Goal: Task Accomplishment & Management: Manage account settings

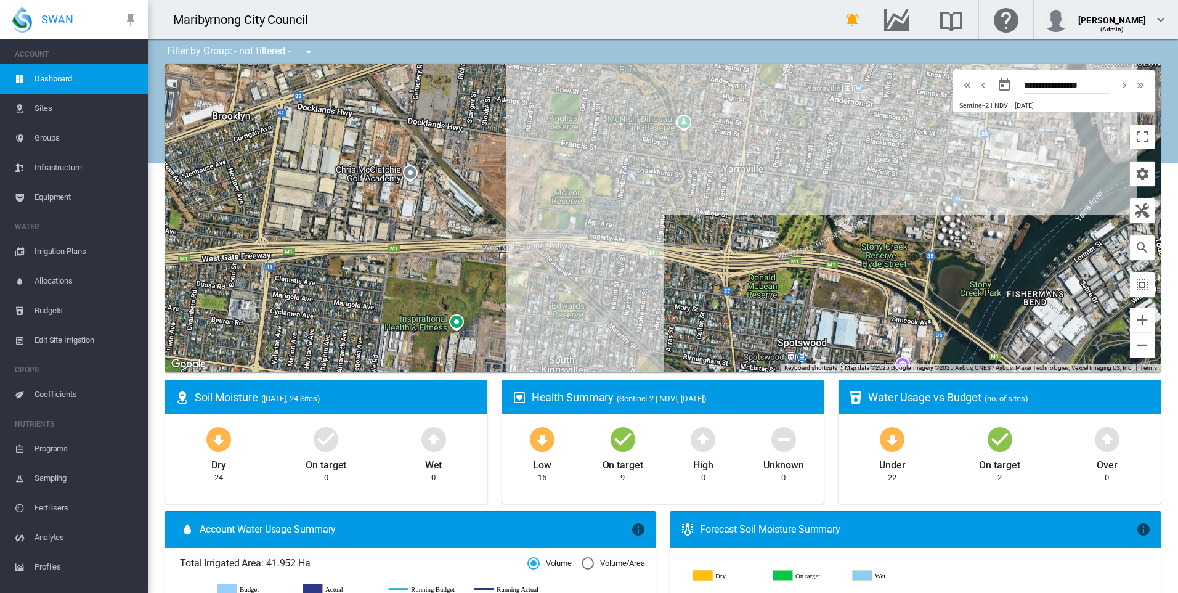
click at [59, 251] on span "Irrigation Plans" at bounding box center [87, 252] width 104 height 30
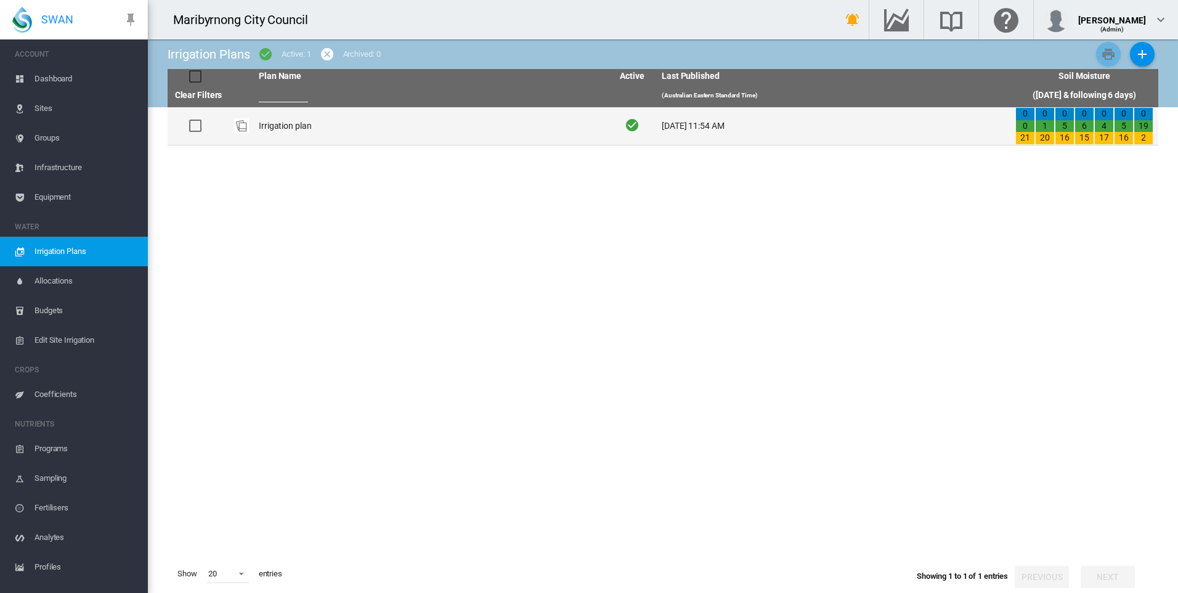
click at [298, 131] on td "Irrigation plan" at bounding box center [431, 126] width 354 height 38
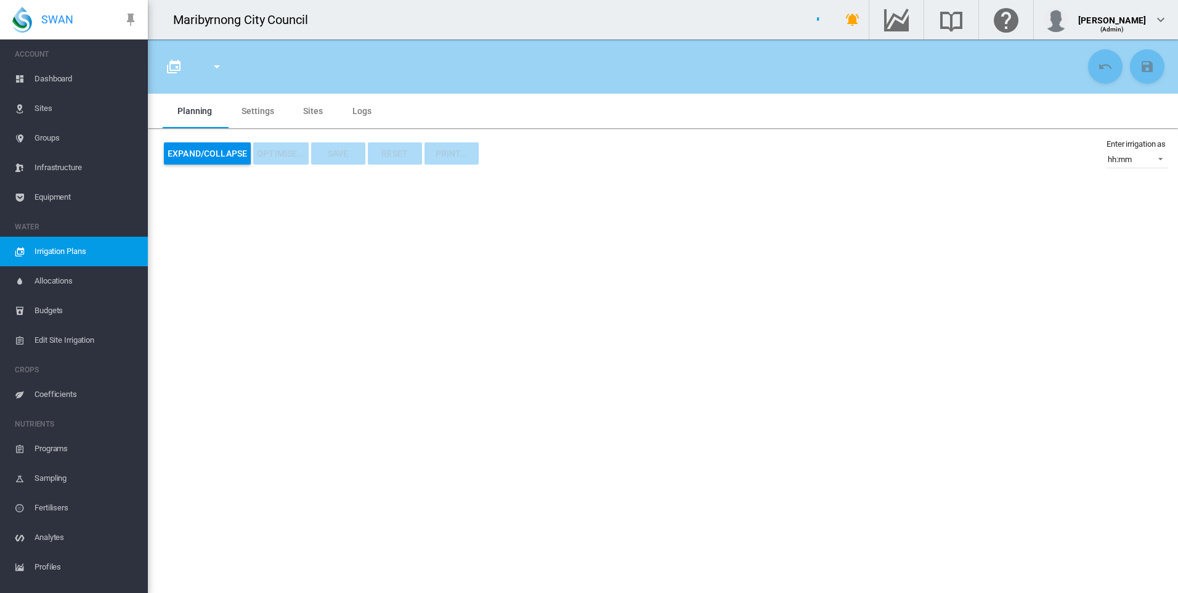
type input "**********"
type input "*"
type input "*********"
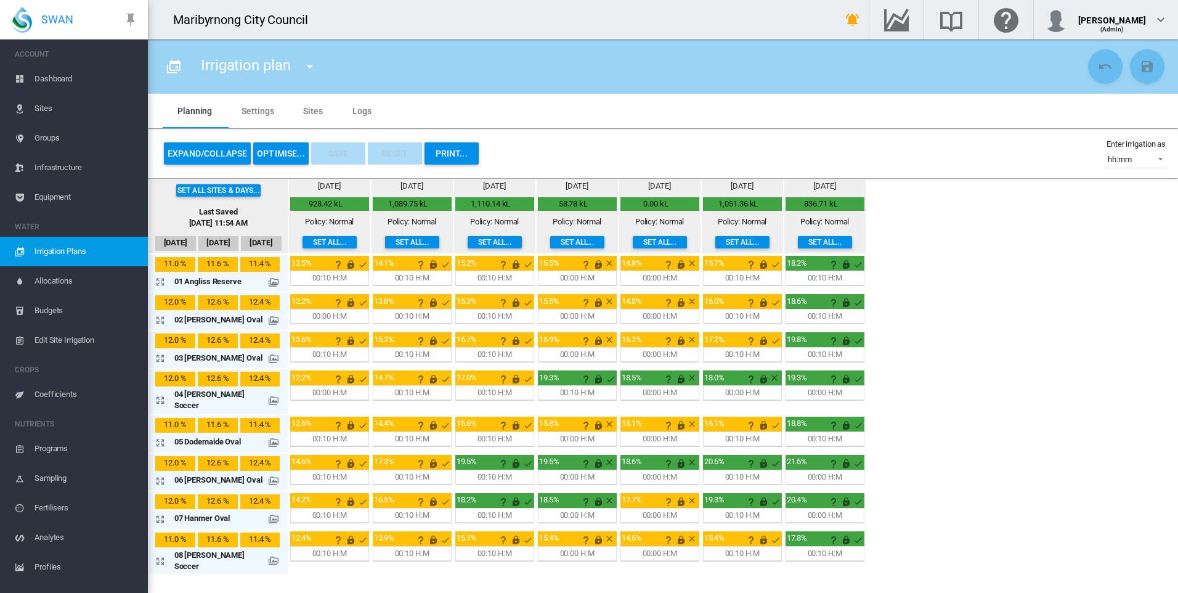
click at [287, 147] on button "OPTIMISE..." at bounding box center [280, 153] width 55 height 22
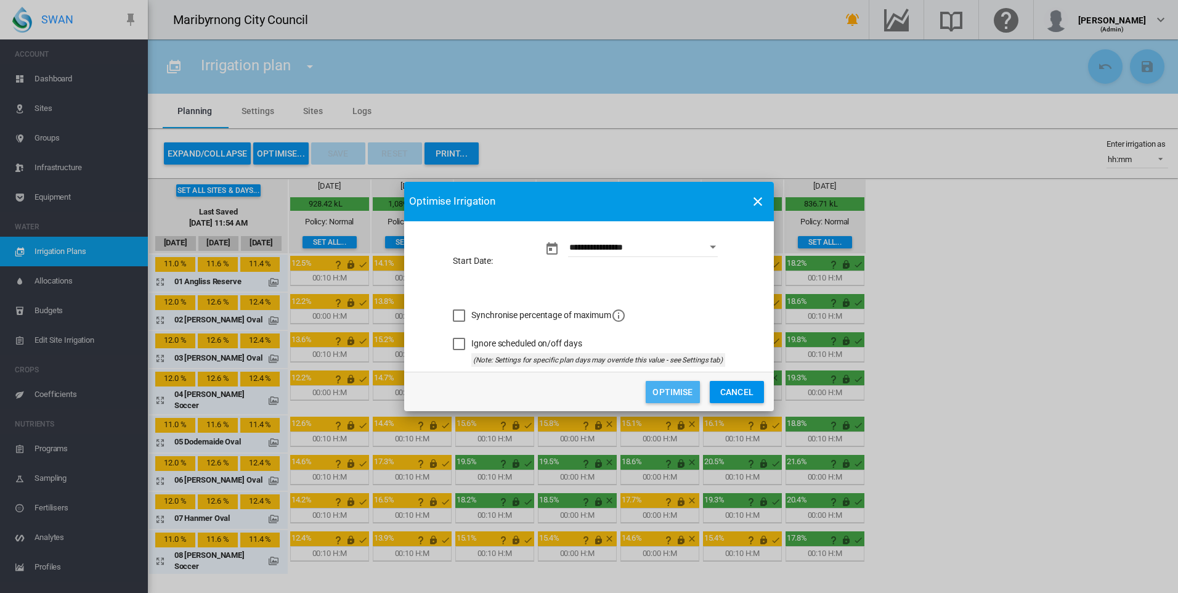
click at [673, 394] on button "Optimise" at bounding box center [673, 392] width 54 height 22
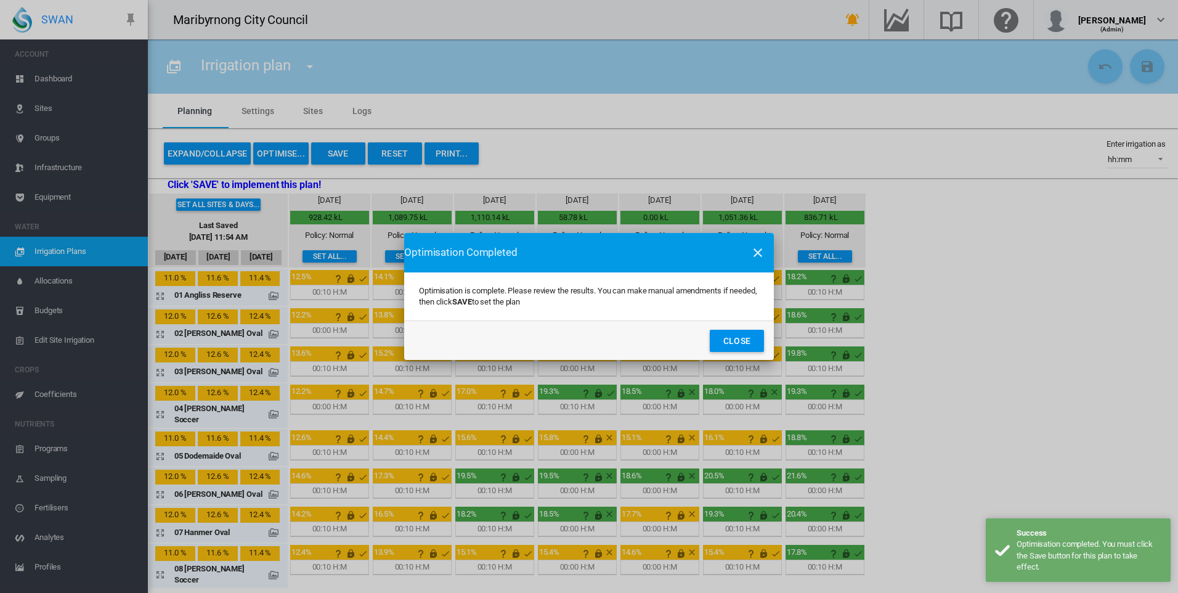
click at [757, 312] on div "Optimisation is complete. Please review the results. You can make manual amendm…" at bounding box center [589, 296] width 340 height 38
click at [741, 345] on button "Close" at bounding box center [737, 341] width 54 height 22
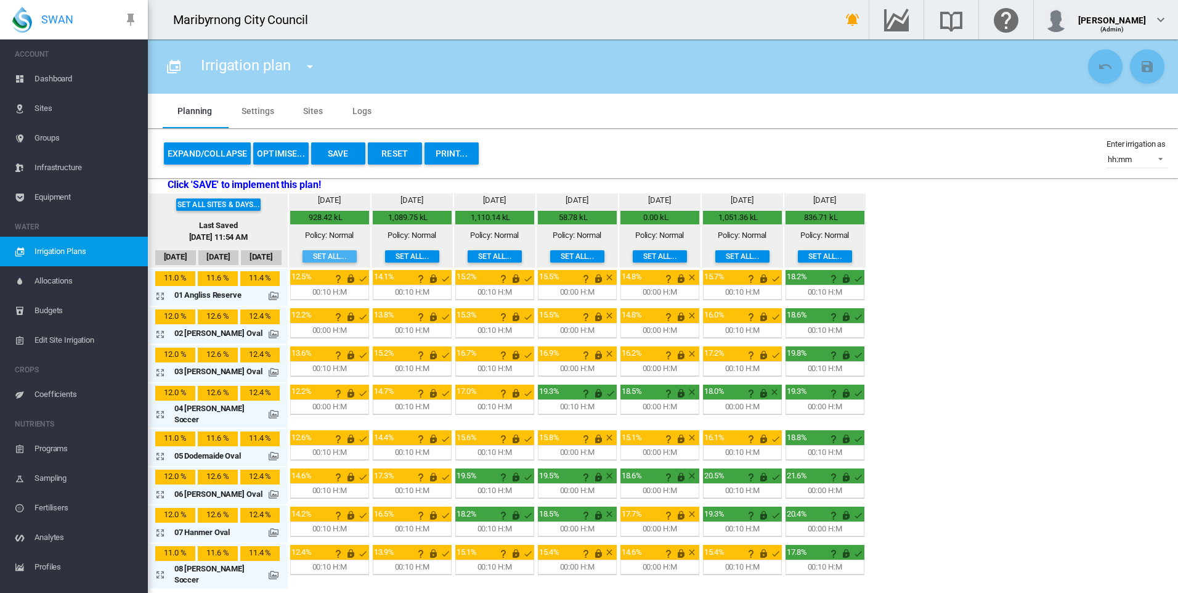
click at [306, 253] on button "Set all..." at bounding box center [330, 256] width 54 height 12
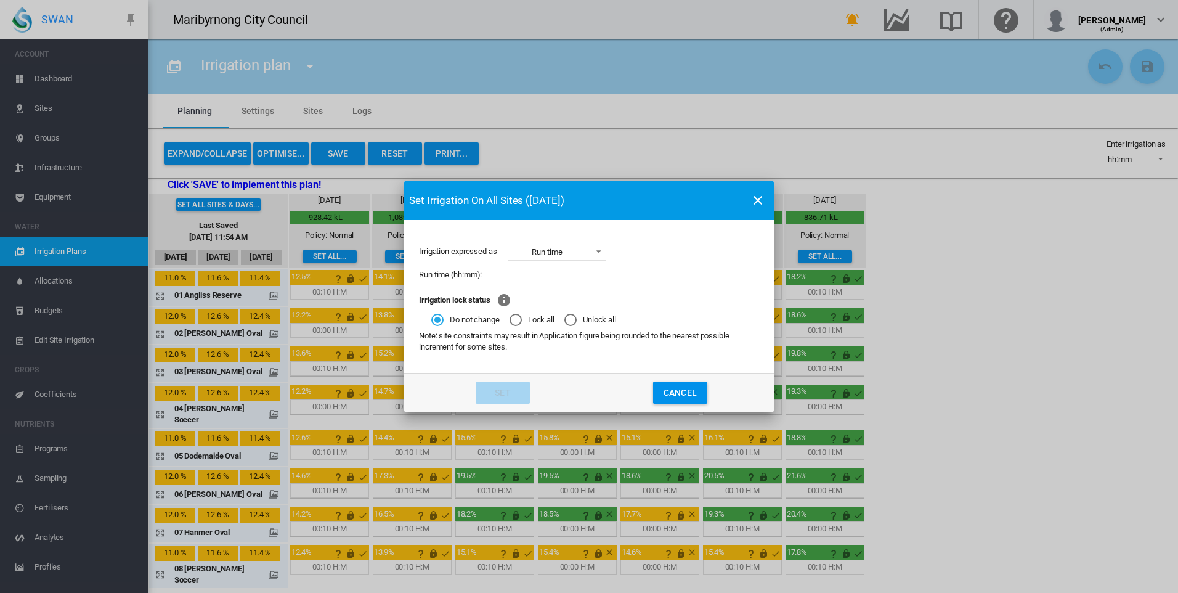
click at [754, 202] on md-icon "icon-close" at bounding box center [758, 200] width 15 height 15
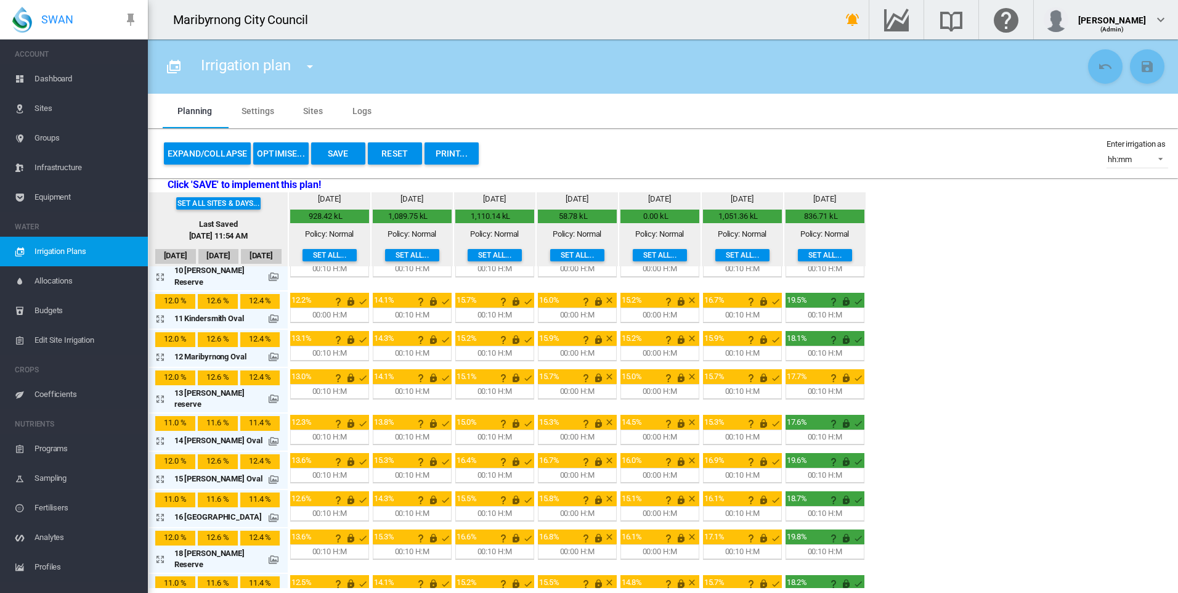
scroll to position [381, 0]
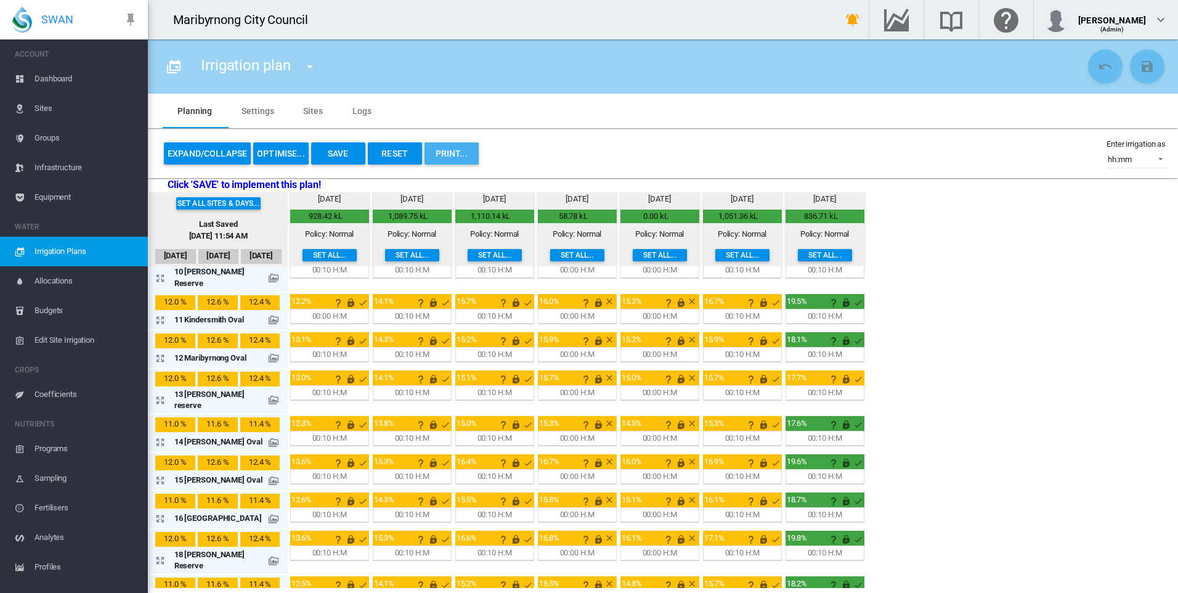
click at [475, 149] on button "PRINT..." at bounding box center [452, 153] width 54 height 22
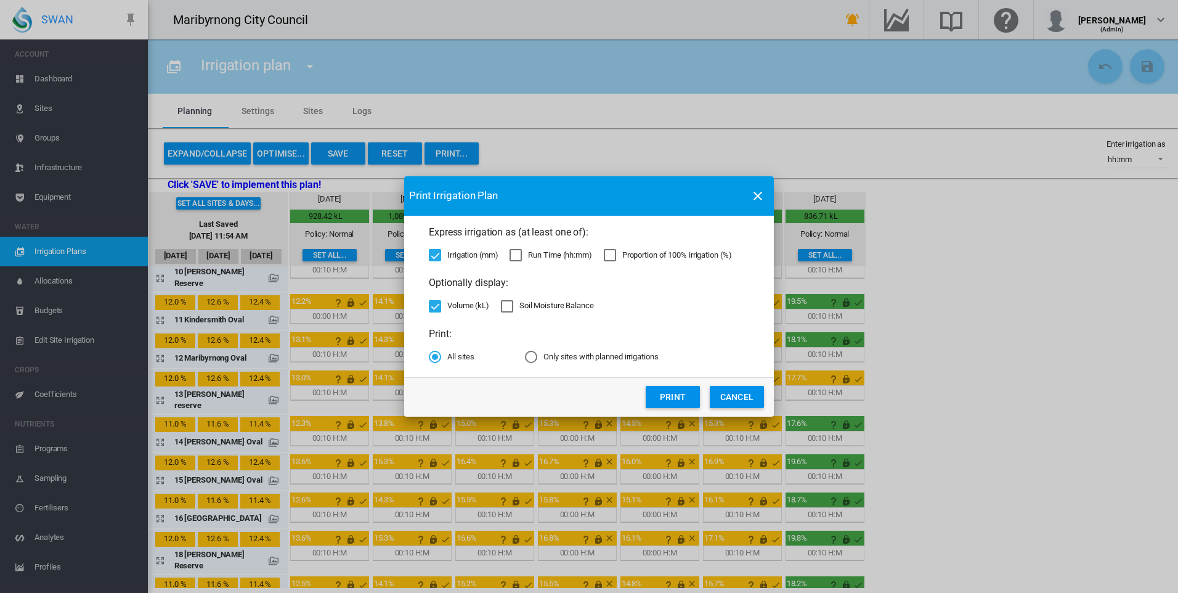
click at [674, 393] on button "Print" at bounding box center [673, 397] width 54 height 22
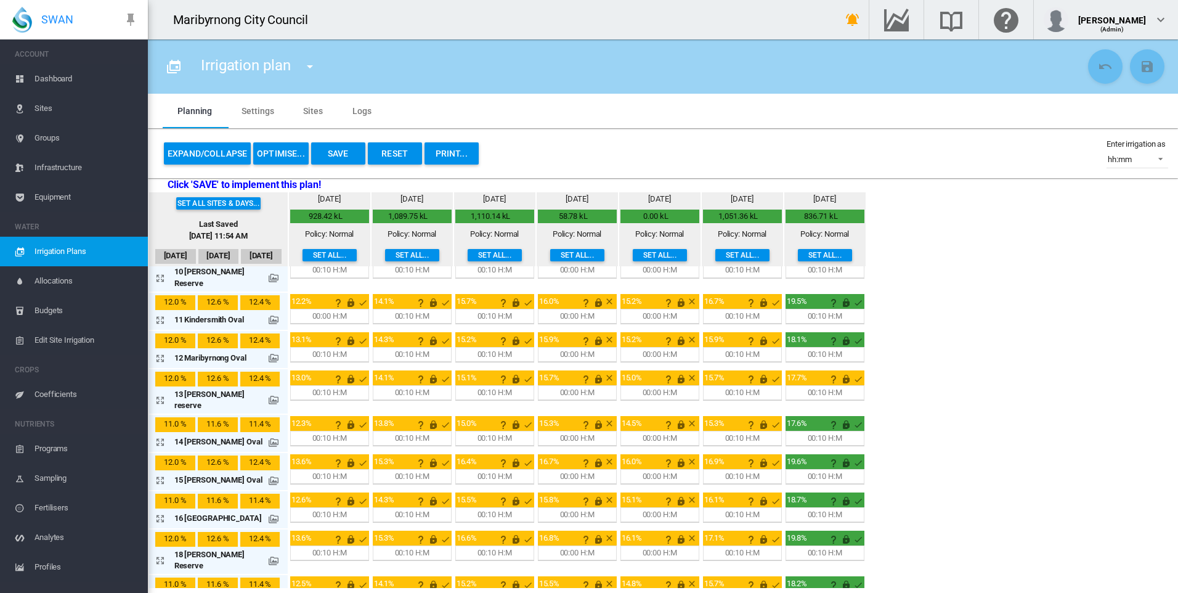
click at [53, 109] on span "Sites" at bounding box center [87, 109] width 104 height 30
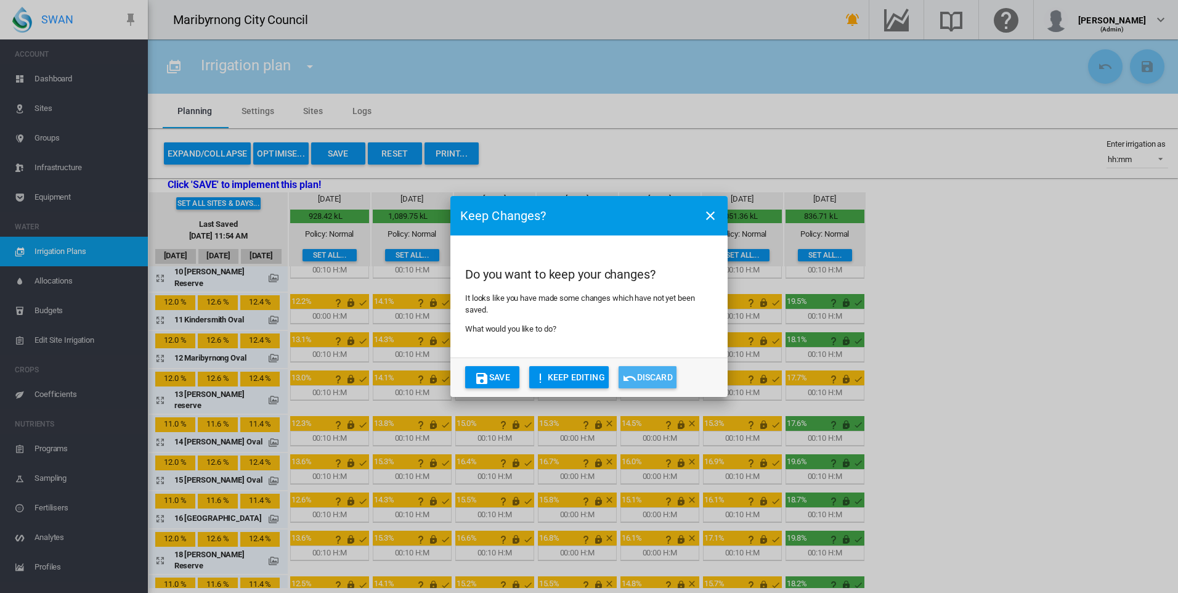
click at [651, 373] on button "Discard" at bounding box center [648, 377] width 58 height 22
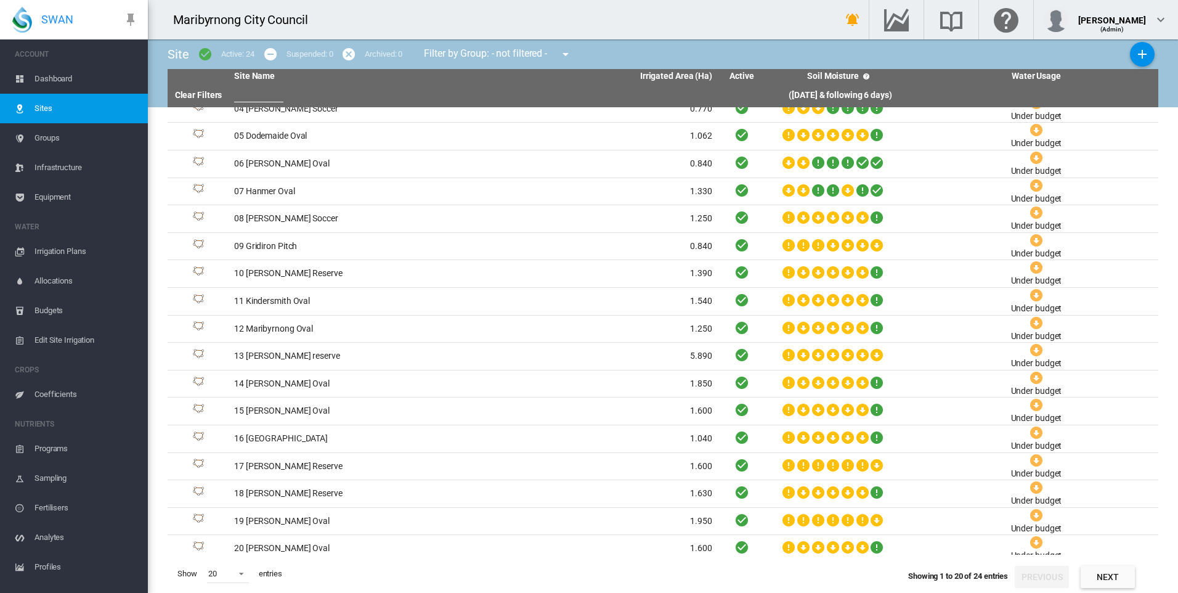
scroll to position [102, 0]
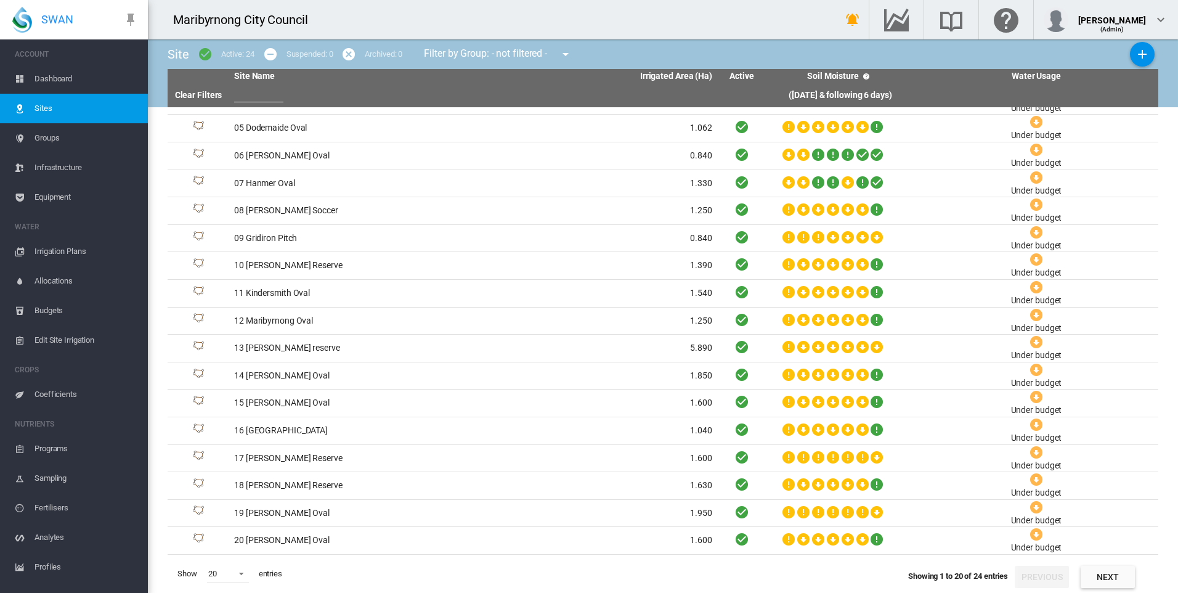
click at [200, 571] on span "Show" at bounding box center [188, 573] width 30 height 21
click at [237, 572] on span at bounding box center [238, 572] width 15 height 11
click at [229, 559] on md-option "50" at bounding box center [240, 563] width 84 height 30
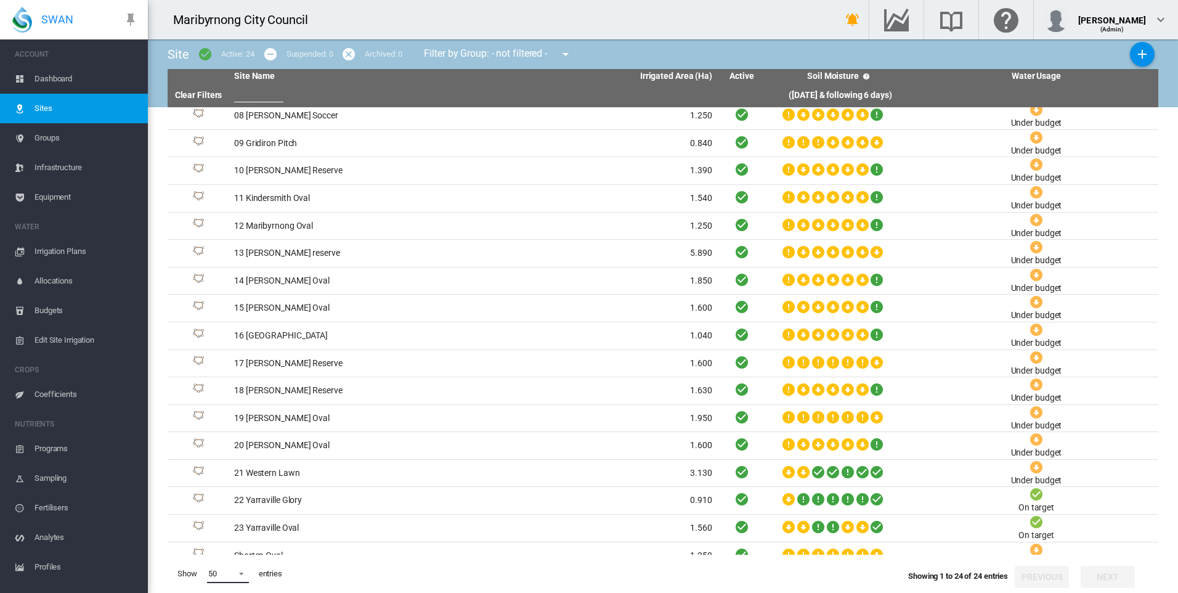
scroll to position [212, 0]
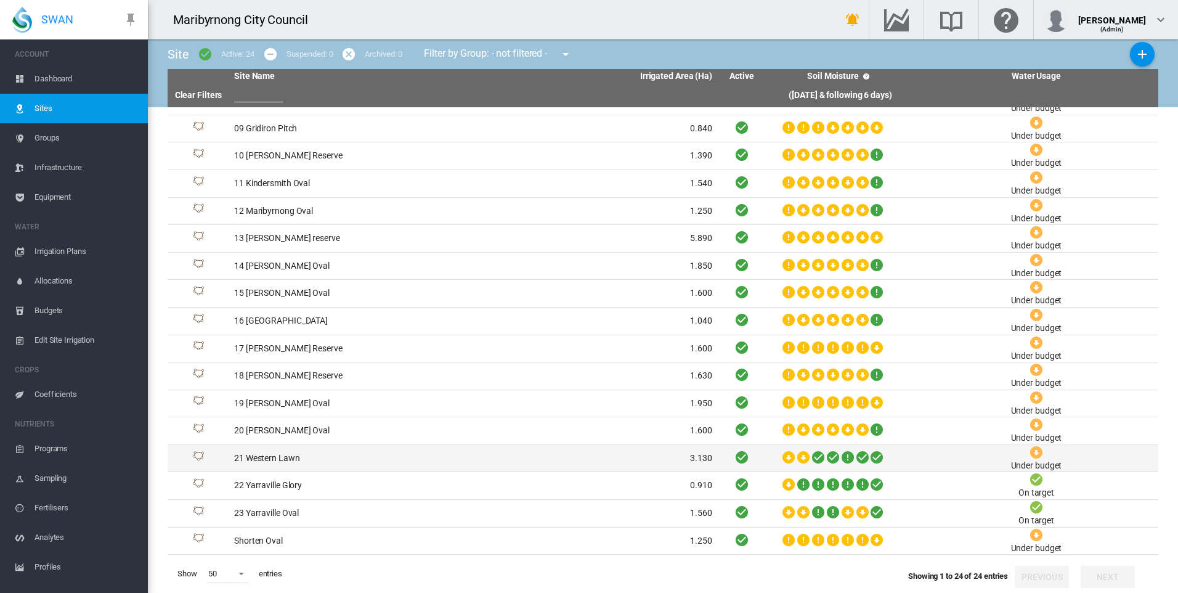
click at [297, 465] on td "21 Western Lawn" at bounding box center [351, 458] width 244 height 27
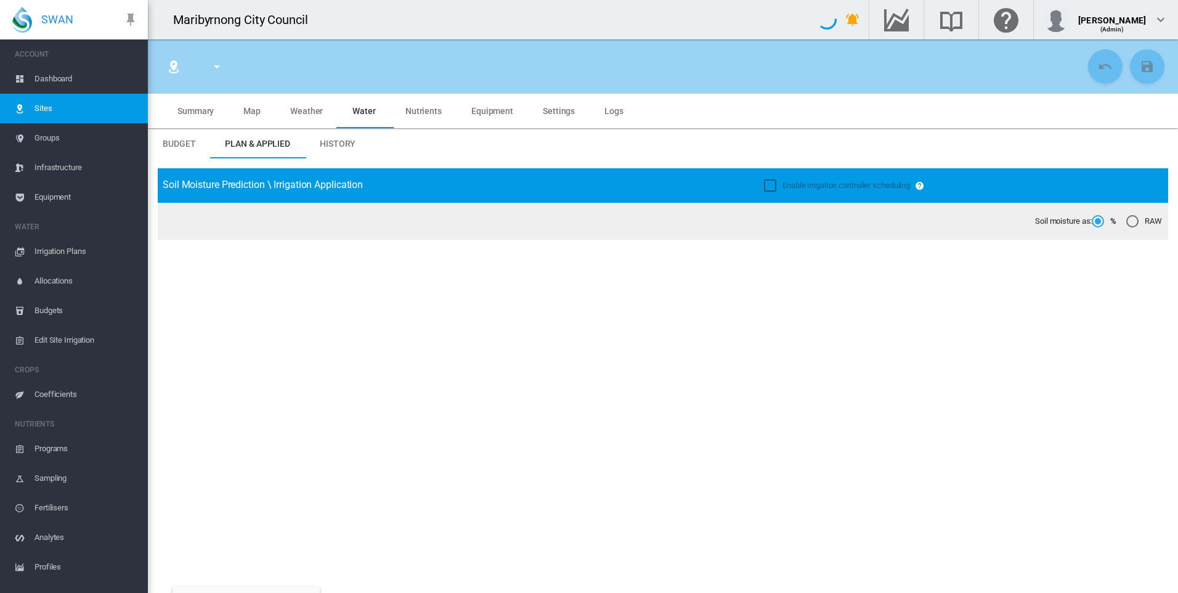
type input "**********"
type input "*********"
type input "*"
type input "****"
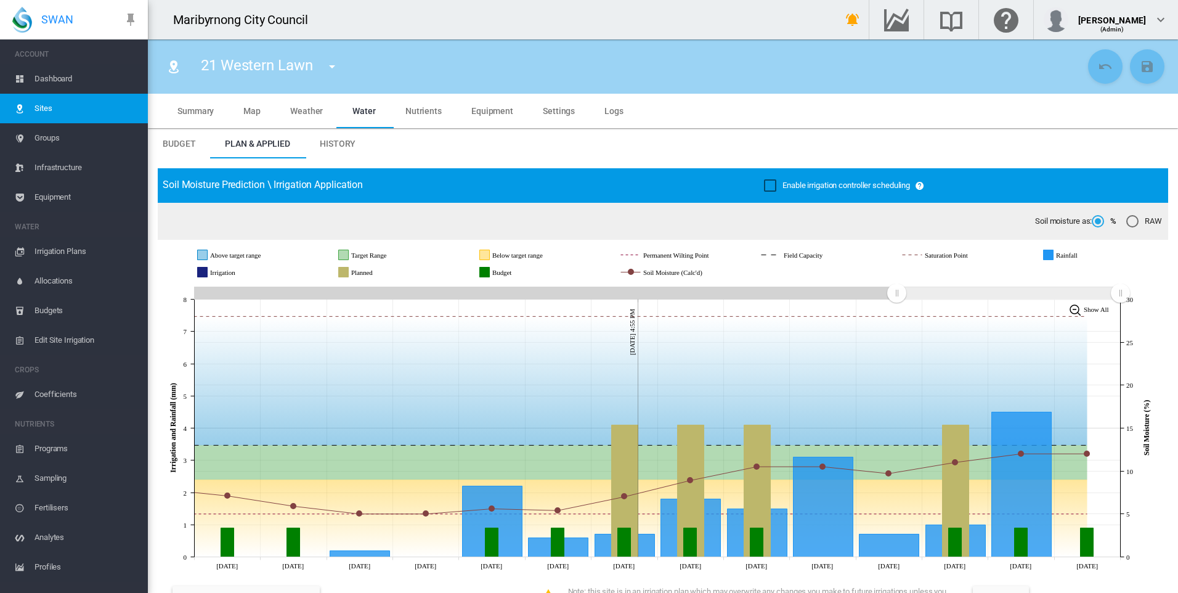
click at [251, 105] on md-tab-item "Map" at bounding box center [252, 111] width 47 height 35
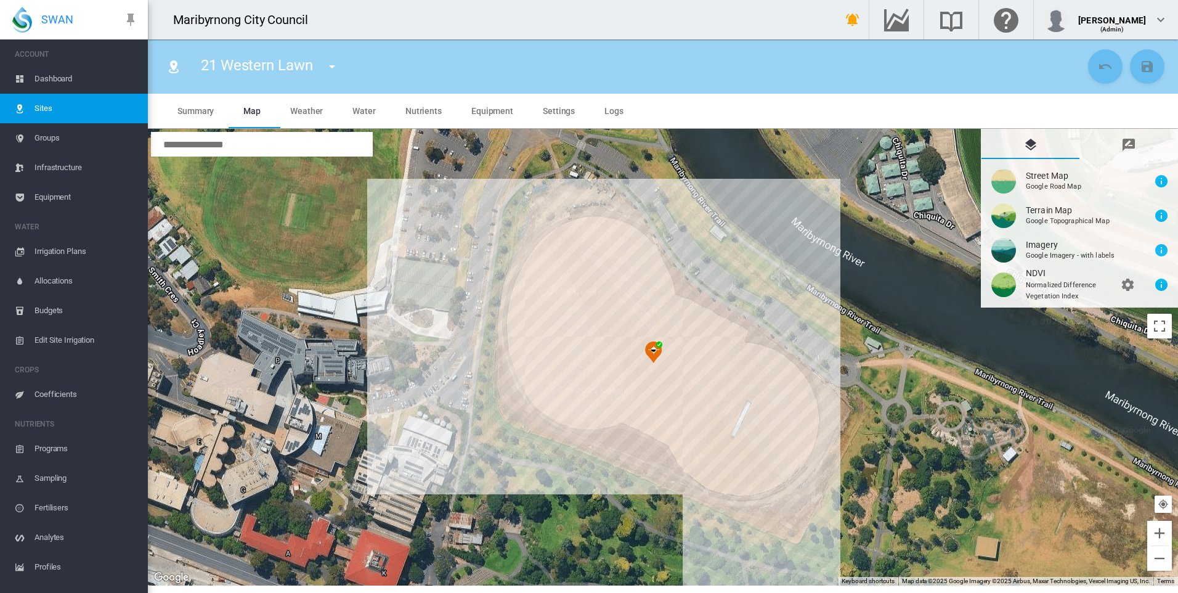
click at [558, 113] on span "Settings" at bounding box center [559, 111] width 32 height 10
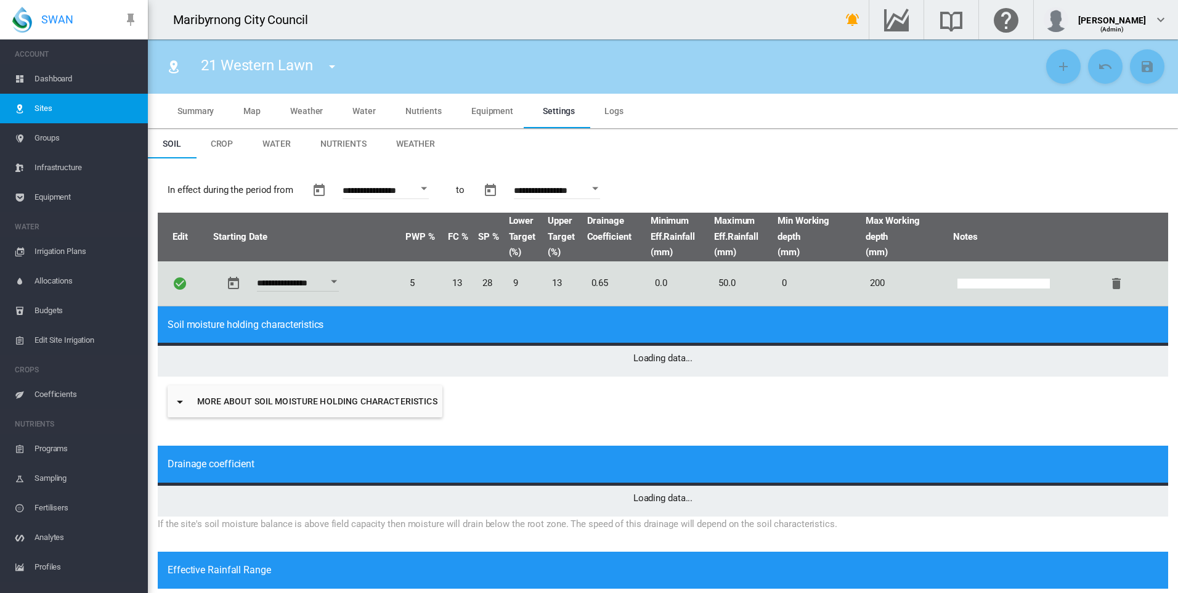
click at [198, 113] on span "Summary" at bounding box center [196, 111] width 36 height 10
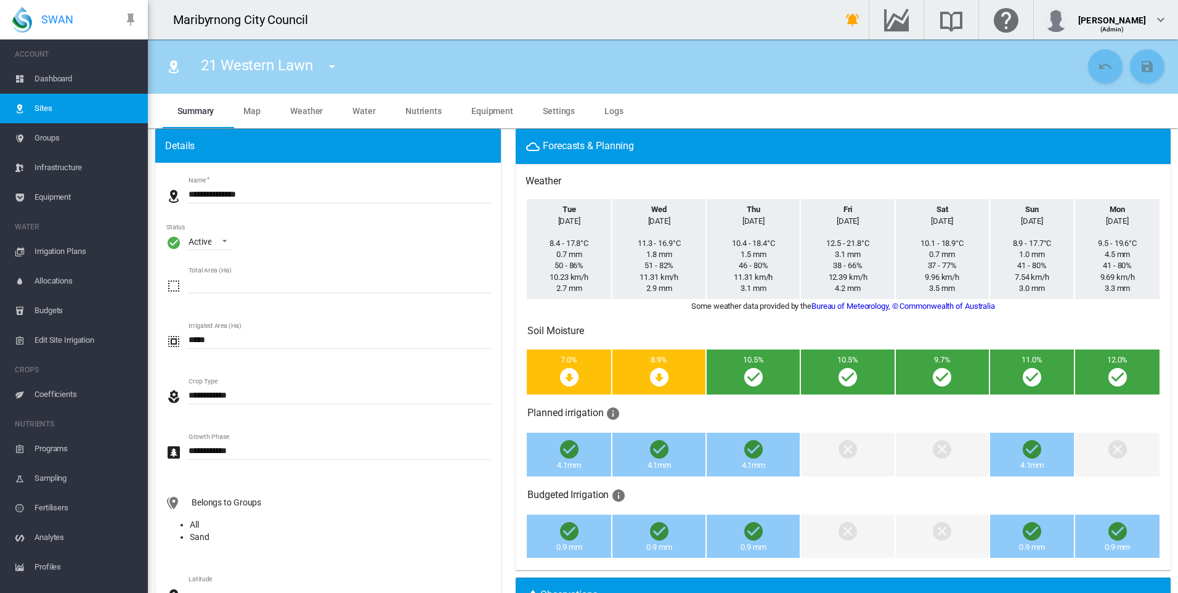
type input "*"
type input "**"
type input "****"
type input "*****"
type input "****"
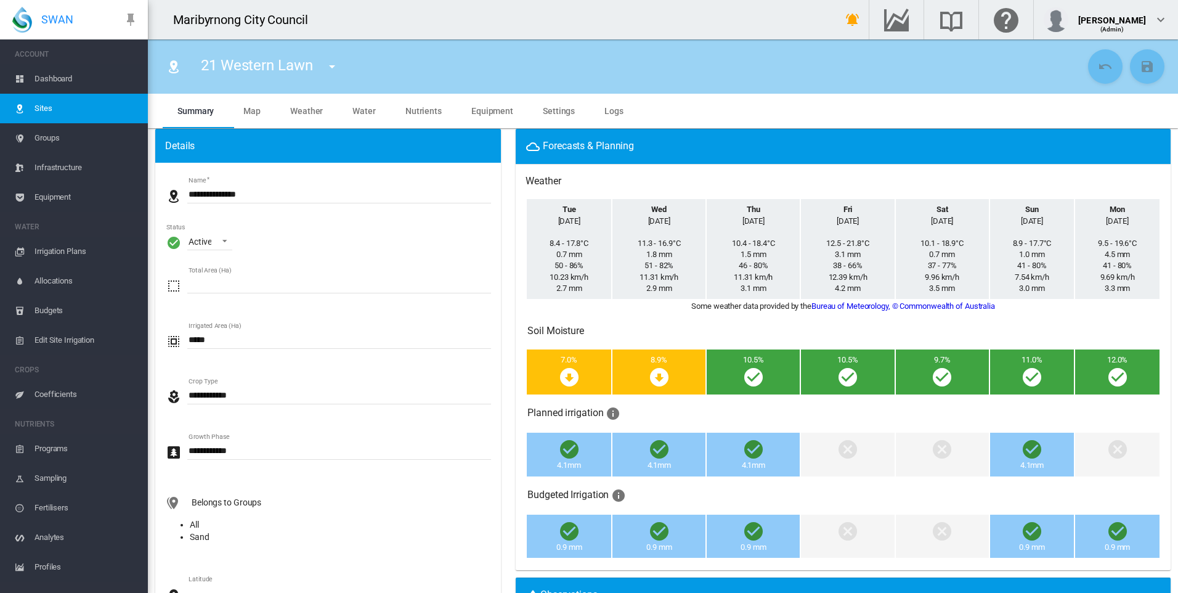
click at [63, 86] on span "Dashboard" at bounding box center [87, 79] width 104 height 30
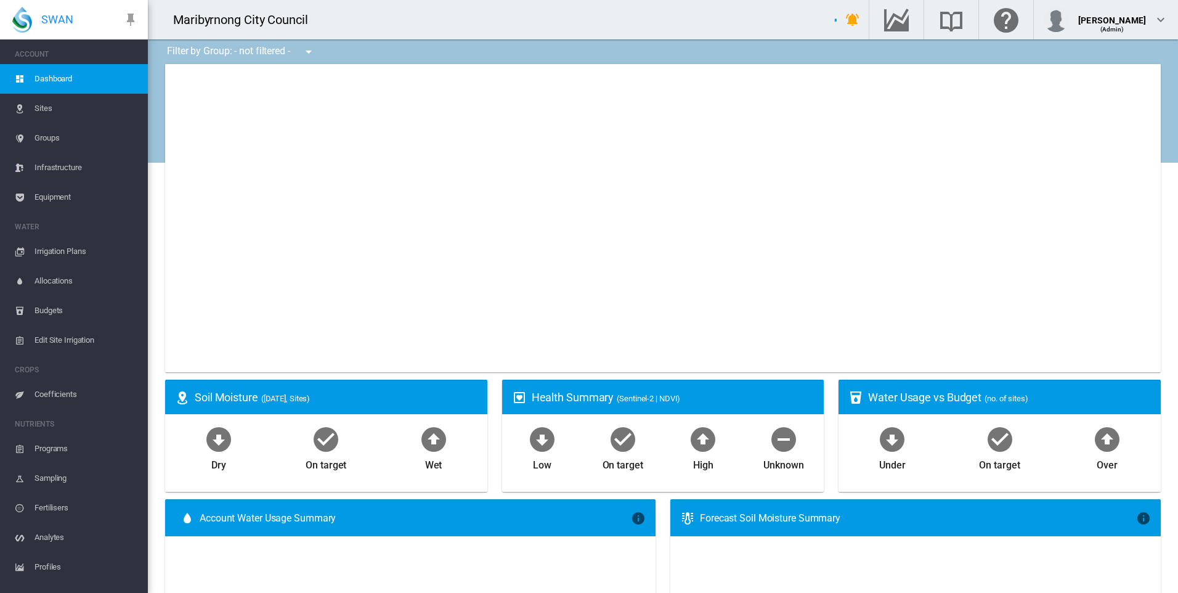
type input "**********"
select select "**********"
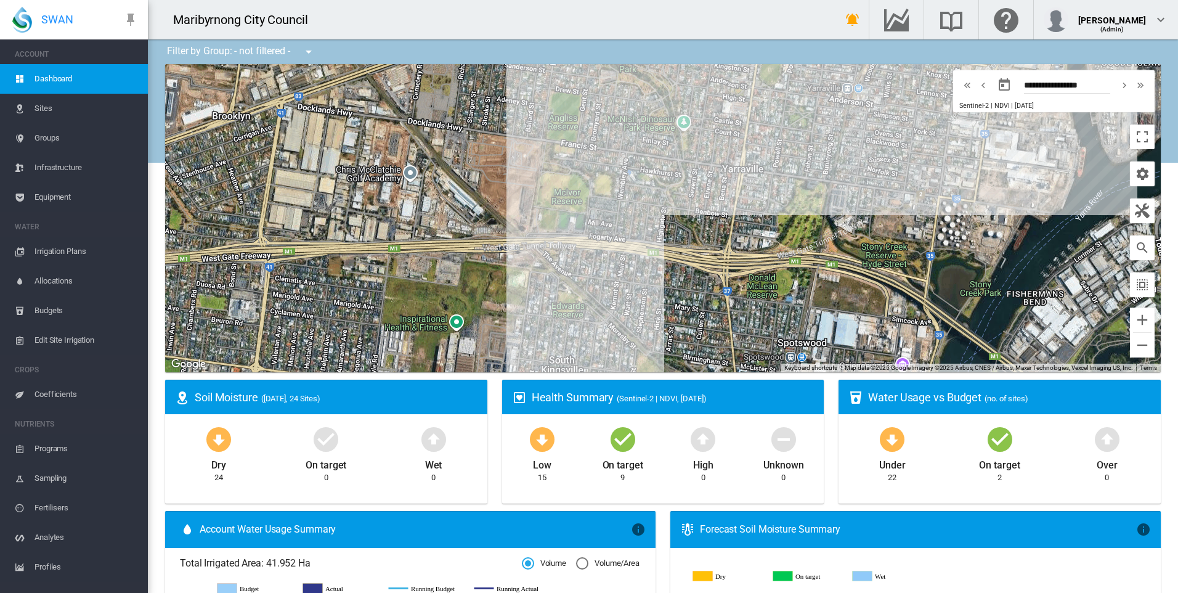
click at [1133, 181] on button "button" at bounding box center [1142, 173] width 25 height 25
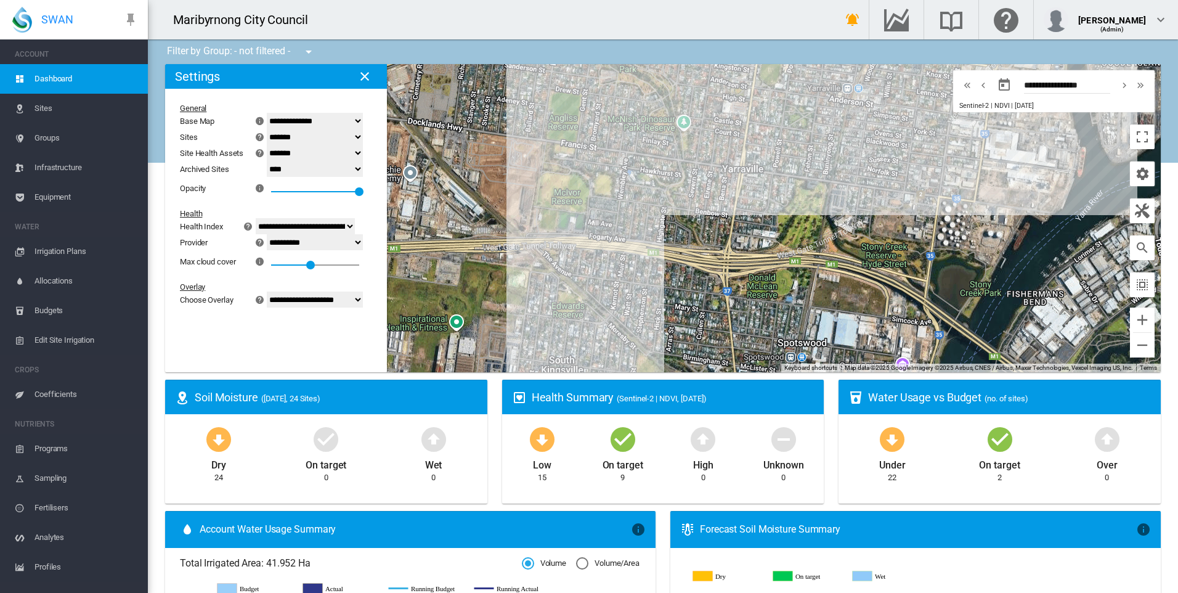
click at [354, 299] on select "**********" at bounding box center [315, 300] width 96 height 16
select select "********"
click at [274, 292] on select "**********" at bounding box center [315, 300] width 96 height 16
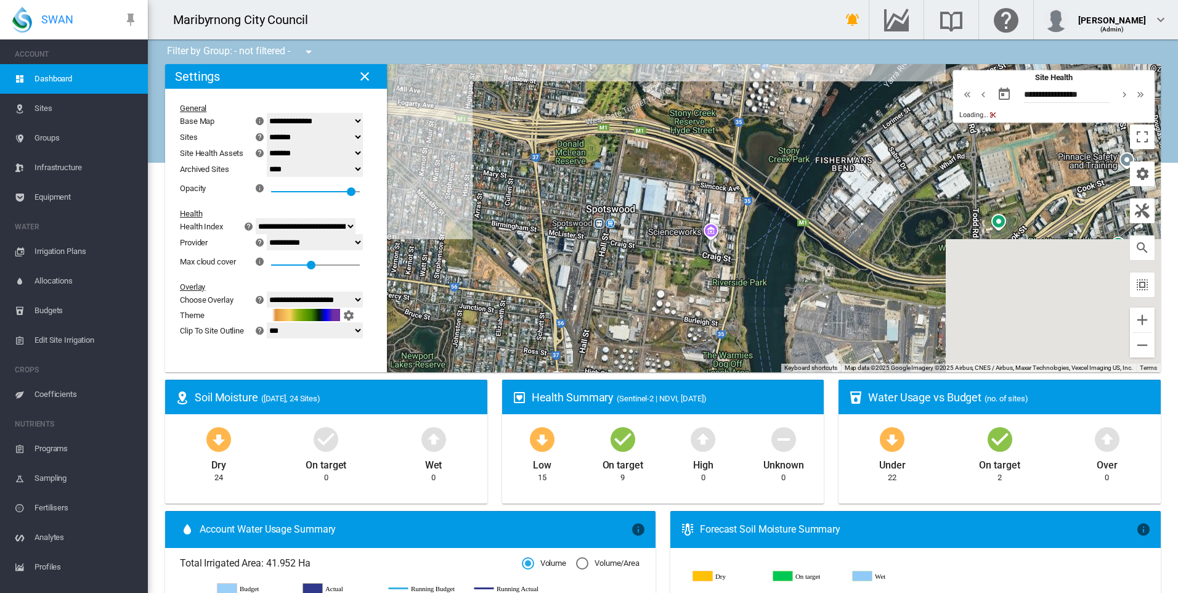
drag, startPoint x: 815, startPoint y: 305, endPoint x: 612, endPoint y: 166, distance: 246.0
click at [612, 166] on div at bounding box center [663, 218] width 996 height 308
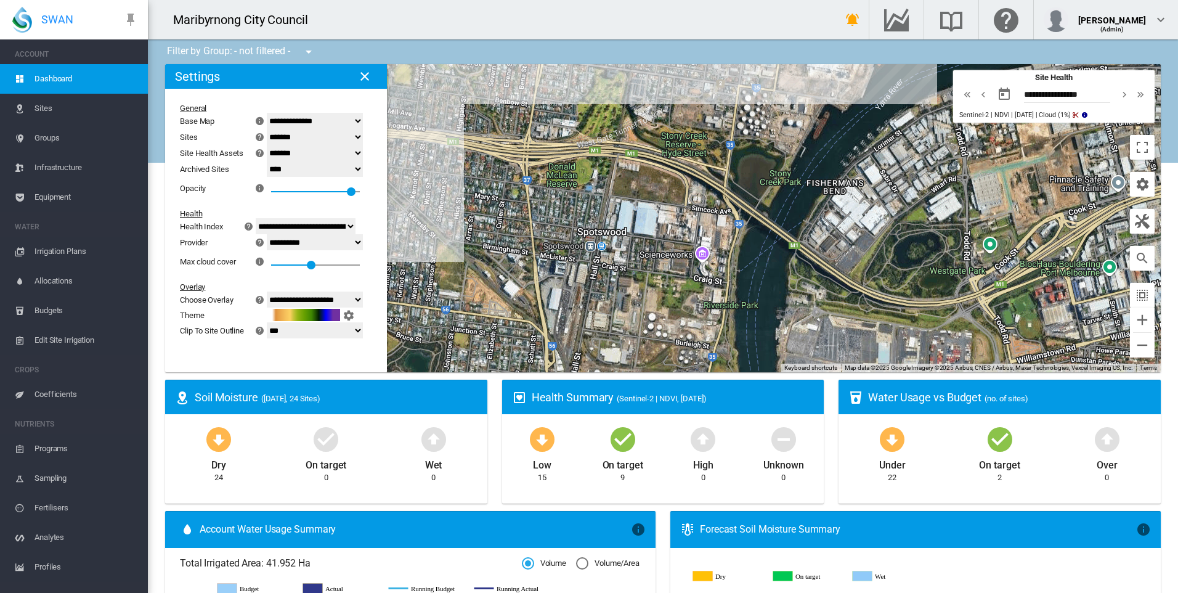
drag, startPoint x: 678, startPoint y: 235, endPoint x: 643, endPoint y: 394, distance: 162.7
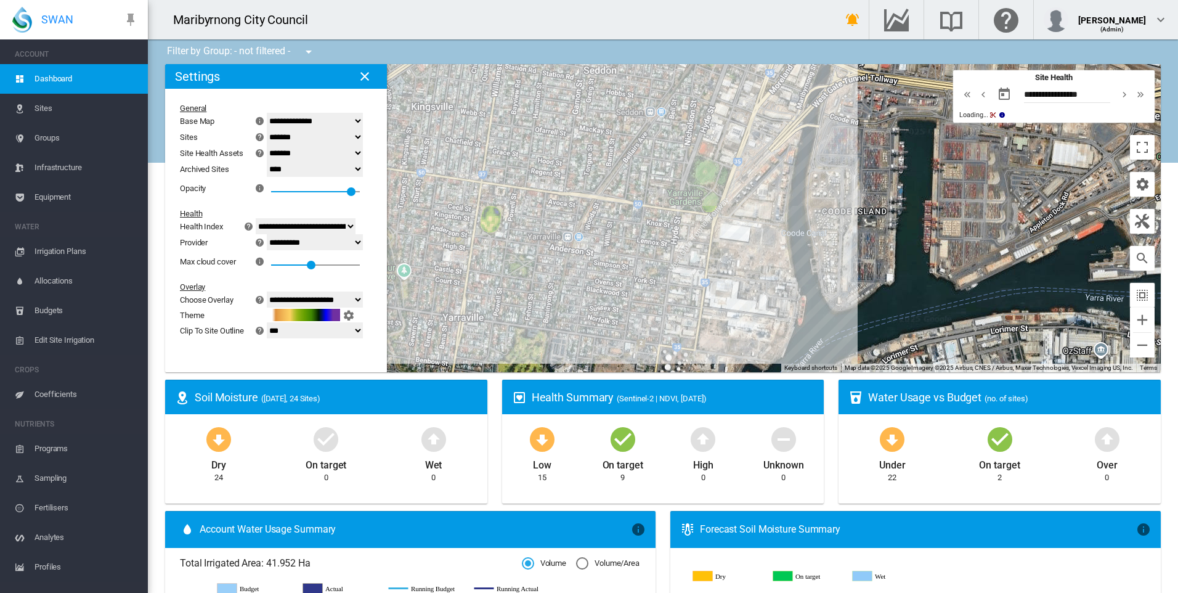
drag, startPoint x: 731, startPoint y: 247, endPoint x: 666, endPoint y: 375, distance: 143.3
click at [666, 375] on ms-widget "To navigate the map with touch gestures double-tap and hold your finger on the …" at bounding box center [663, 222] width 1011 height 316
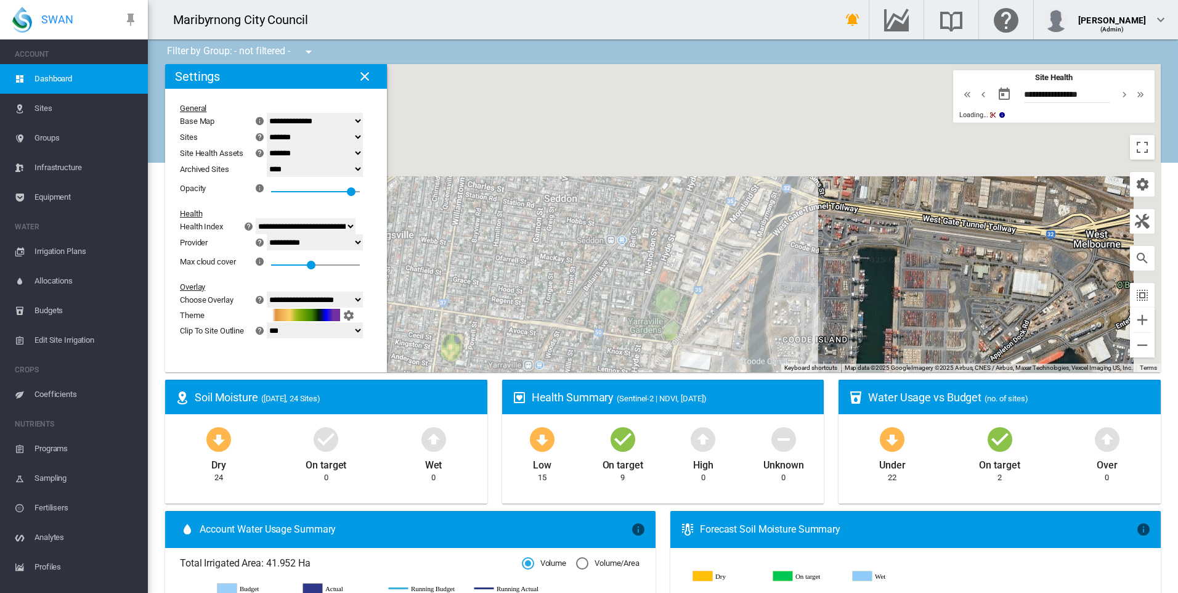
drag, startPoint x: 699, startPoint y: 239, endPoint x: 648, endPoint y: 382, distance: 151.1
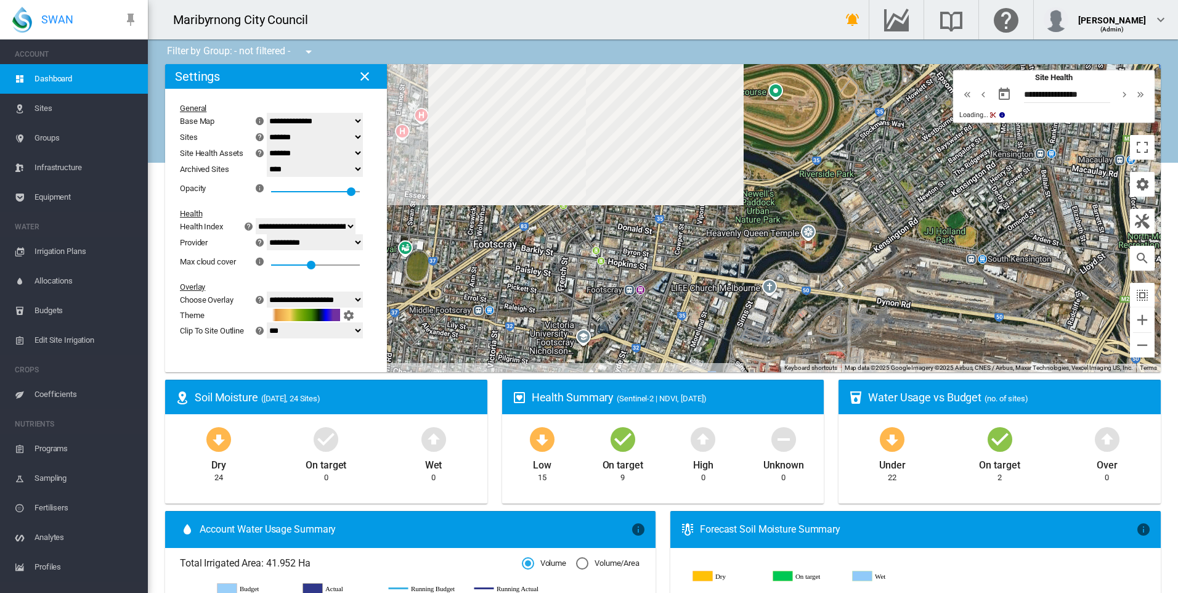
drag, startPoint x: 692, startPoint y: 229, endPoint x: 632, endPoint y: 377, distance: 159.3
click at [632, 377] on ms-widget "To navigate the map with touch gestures double-tap and hold your finger on the …" at bounding box center [663, 222] width 1011 height 316
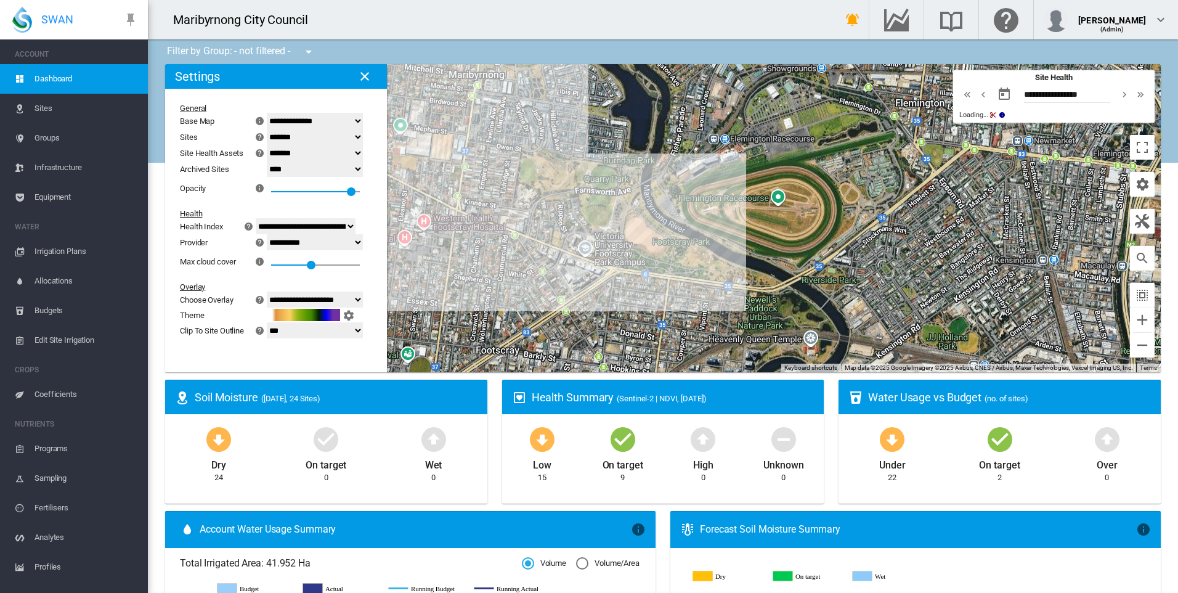
drag, startPoint x: 681, startPoint y: 210, endPoint x: 684, endPoint y: 298, distance: 88.8
click at [684, 298] on div at bounding box center [663, 218] width 996 height 308
click at [1130, 322] on button "Zoom in" at bounding box center [1142, 320] width 25 height 25
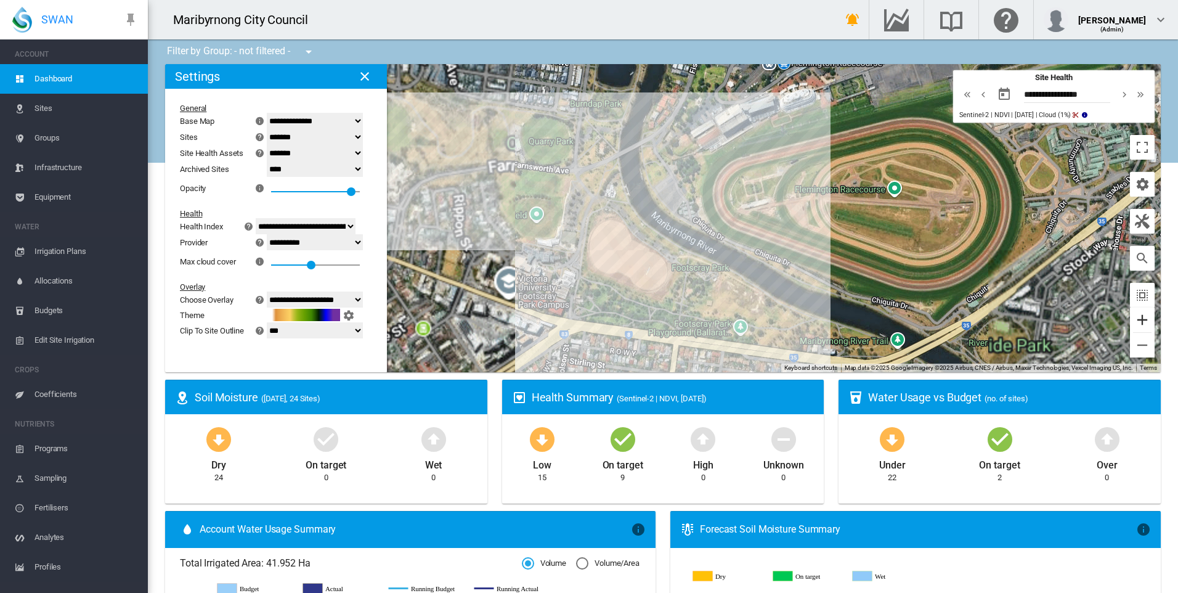
click at [1130, 322] on button "Zoom in" at bounding box center [1142, 320] width 25 height 25
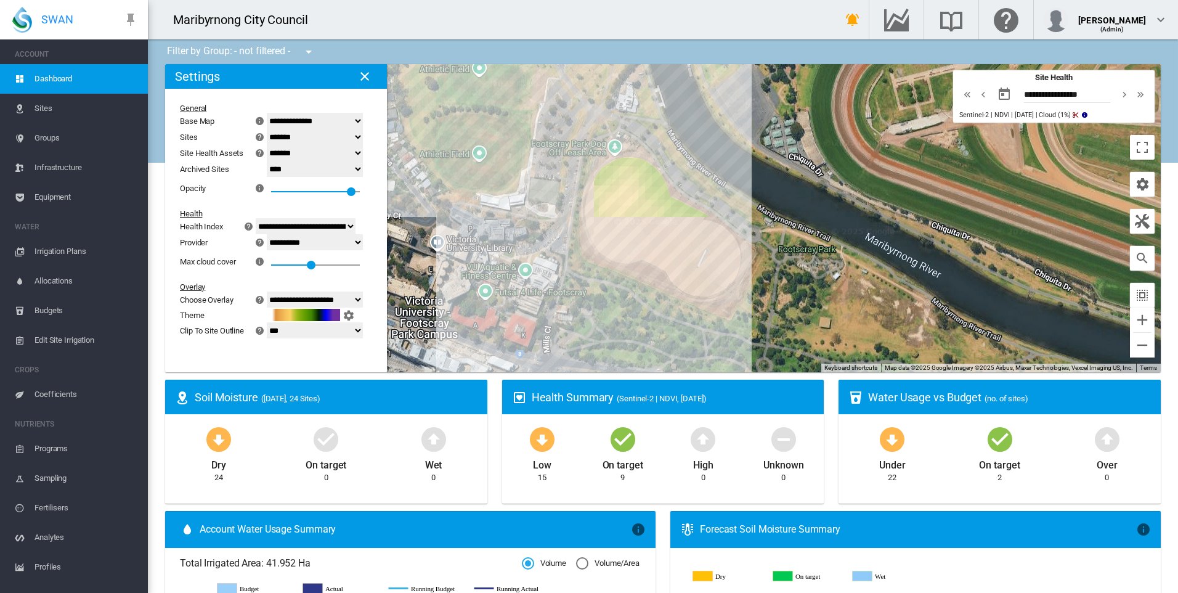
drag, startPoint x: 679, startPoint y: 284, endPoint x: 751, endPoint y: 214, distance: 99.8
click at [751, 214] on div at bounding box center [663, 218] width 996 height 308
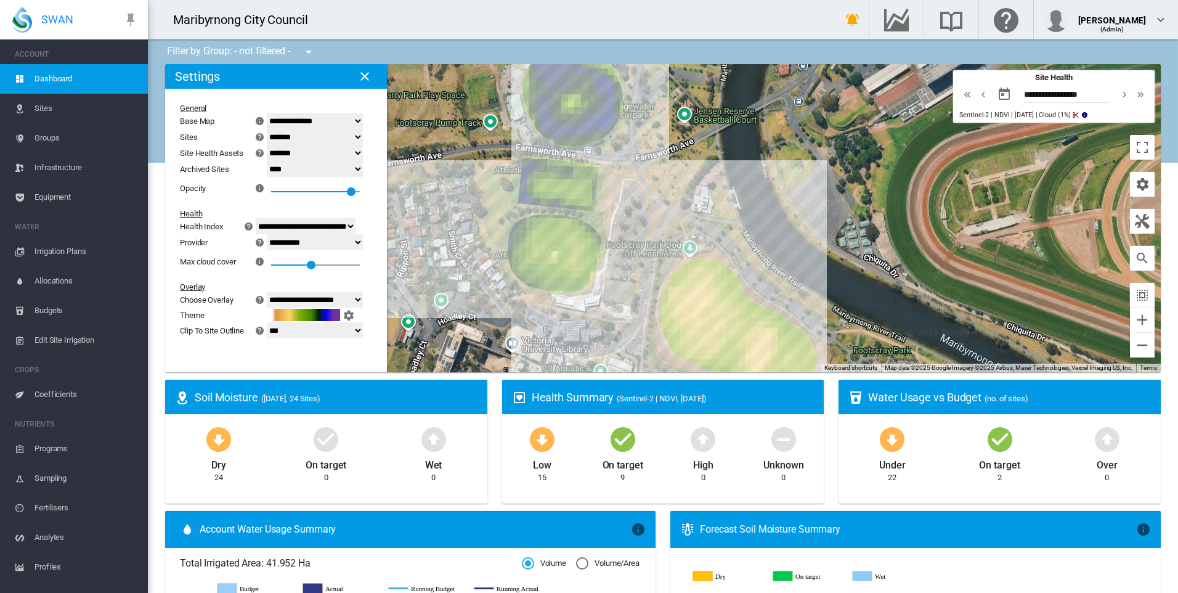
drag, startPoint x: 535, startPoint y: 206, endPoint x: 598, endPoint y: 301, distance: 113.7
click at [598, 301] on div at bounding box center [663, 218] width 996 height 308
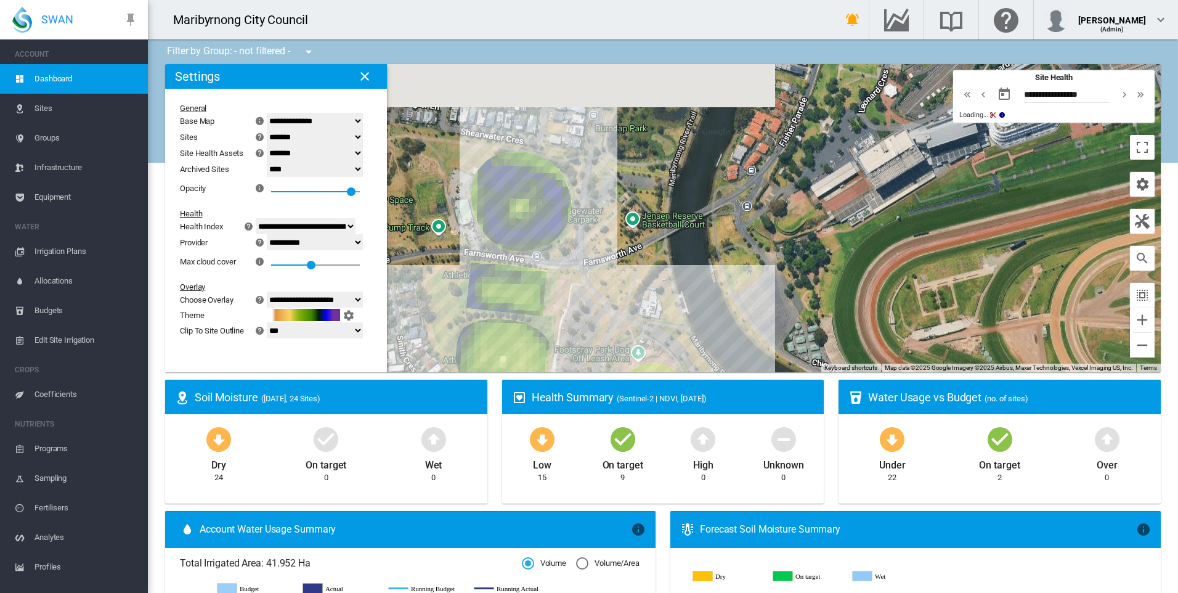
drag, startPoint x: 730, startPoint y: 181, endPoint x: 674, endPoint y: 297, distance: 128.7
click at [674, 297] on div at bounding box center [663, 218] width 996 height 308
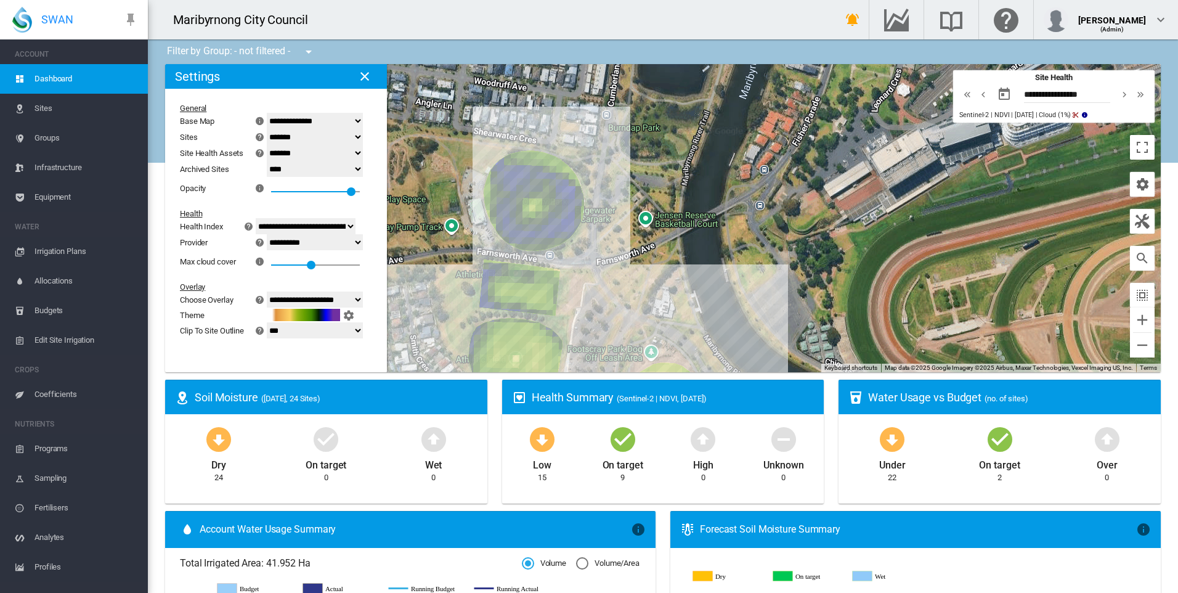
drag, startPoint x: 579, startPoint y: 287, endPoint x: 597, endPoint y: 274, distance: 21.7
click at [597, 274] on div at bounding box center [663, 218] width 996 height 308
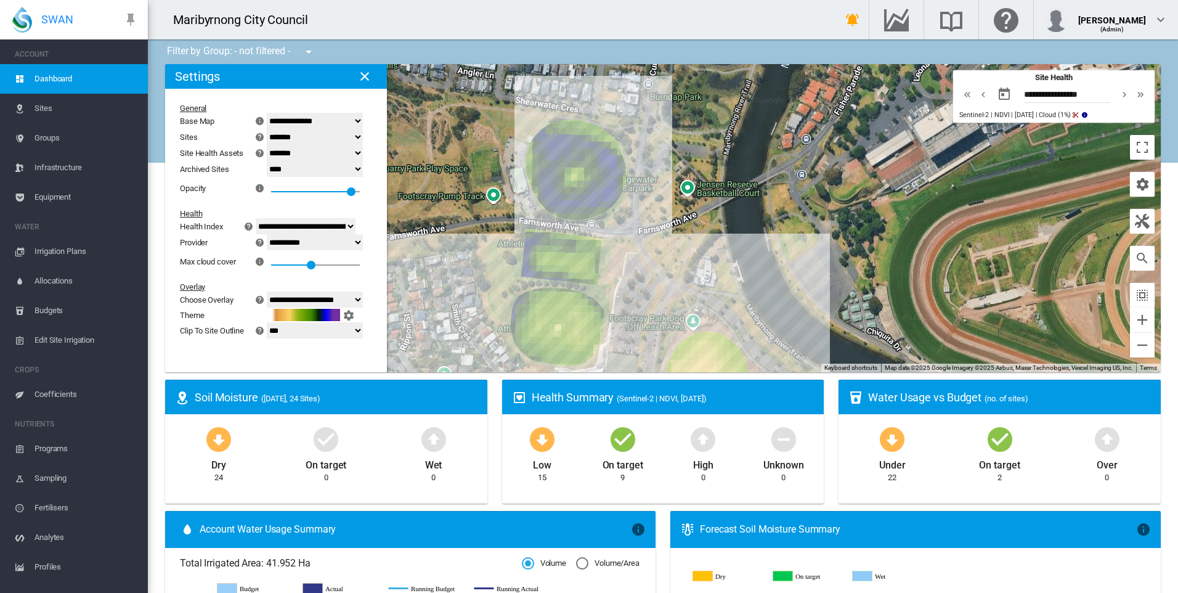
drag, startPoint x: 587, startPoint y: 323, endPoint x: 631, endPoint y: 292, distance: 53.0
click at [631, 292] on div at bounding box center [663, 218] width 996 height 308
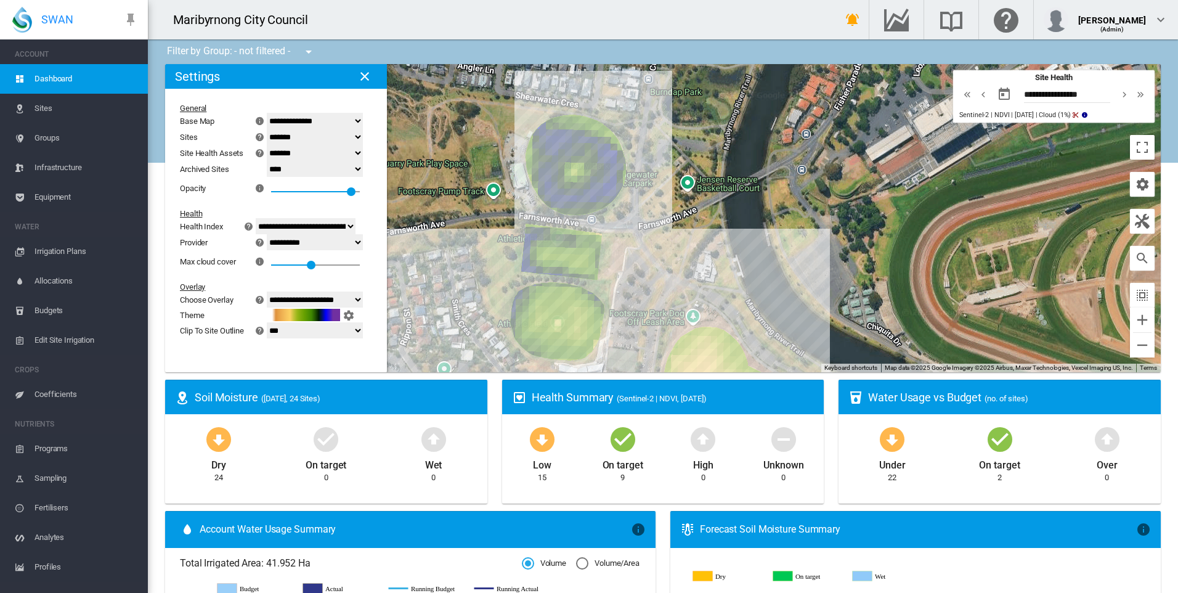
click at [633, 337] on div at bounding box center [663, 218] width 996 height 308
click at [1130, 356] on button "Zoom out" at bounding box center [1142, 345] width 25 height 25
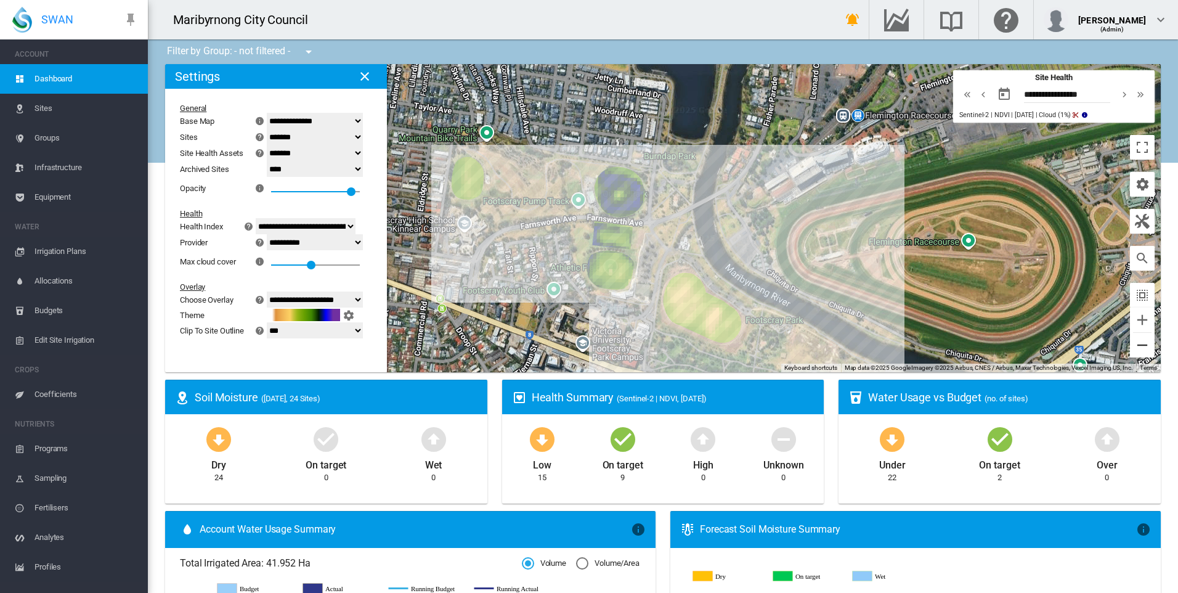
click at [1130, 346] on button "Zoom out" at bounding box center [1142, 345] width 25 height 25
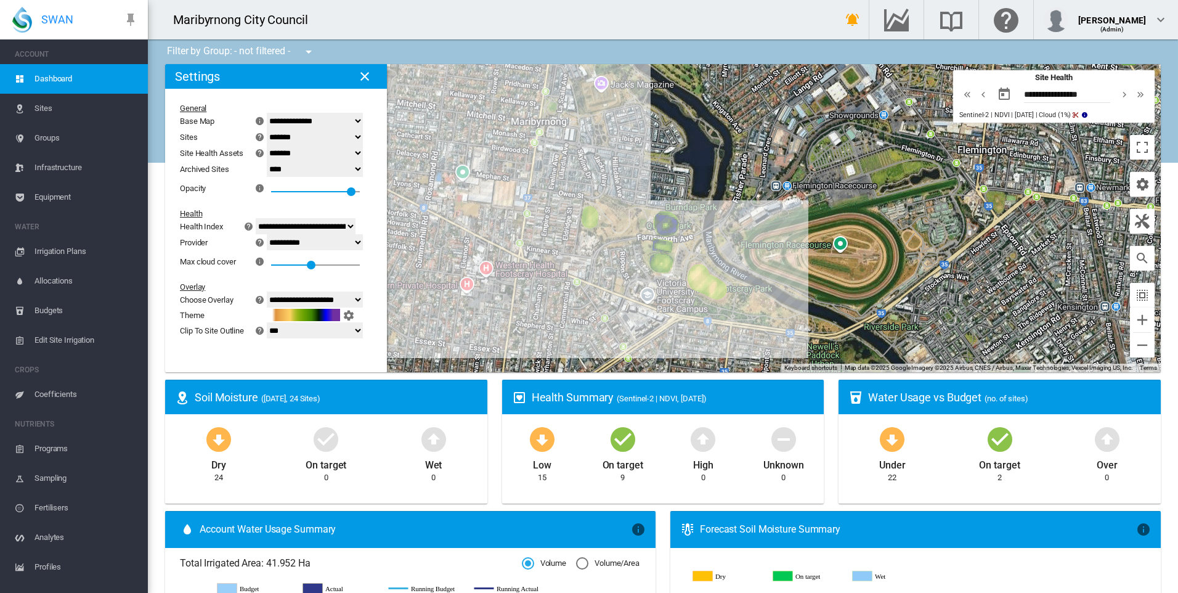
drag, startPoint x: 541, startPoint y: 277, endPoint x: 601, endPoint y: 325, distance: 76.7
click at [601, 325] on div at bounding box center [663, 218] width 996 height 308
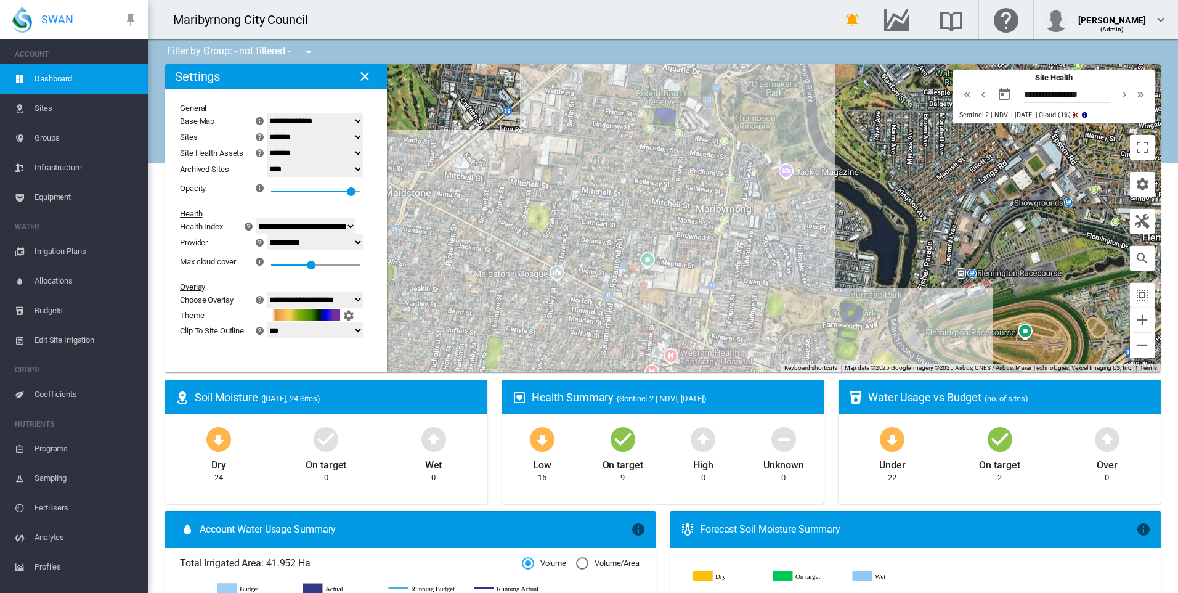
drag, startPoint x: 622, startPoint y: 243, endPoint x: 707, endPoint y: 264, distance: 87.5
click at [707, 264] on div at bounding box center [663, 218] width 996 height 308
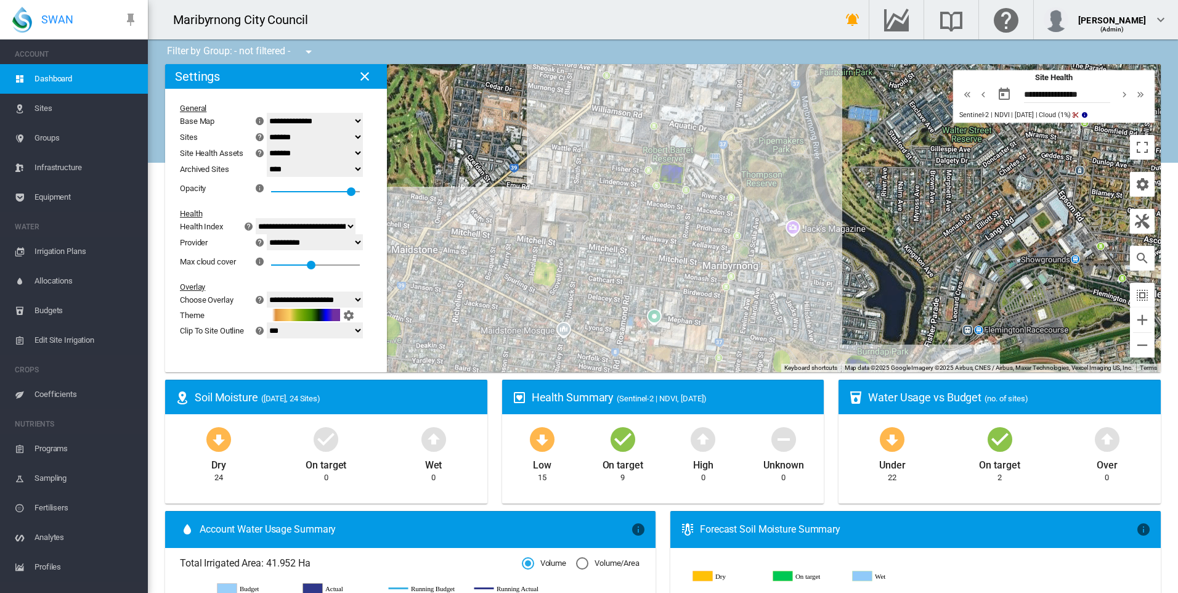
drag, startPoint x: 708, startPoint y: 173, endPoint x: 685, endPoint y: 251, distance: 81.5
click at [685, 251] on div at bounding box center [663, 218] width 996 height 308
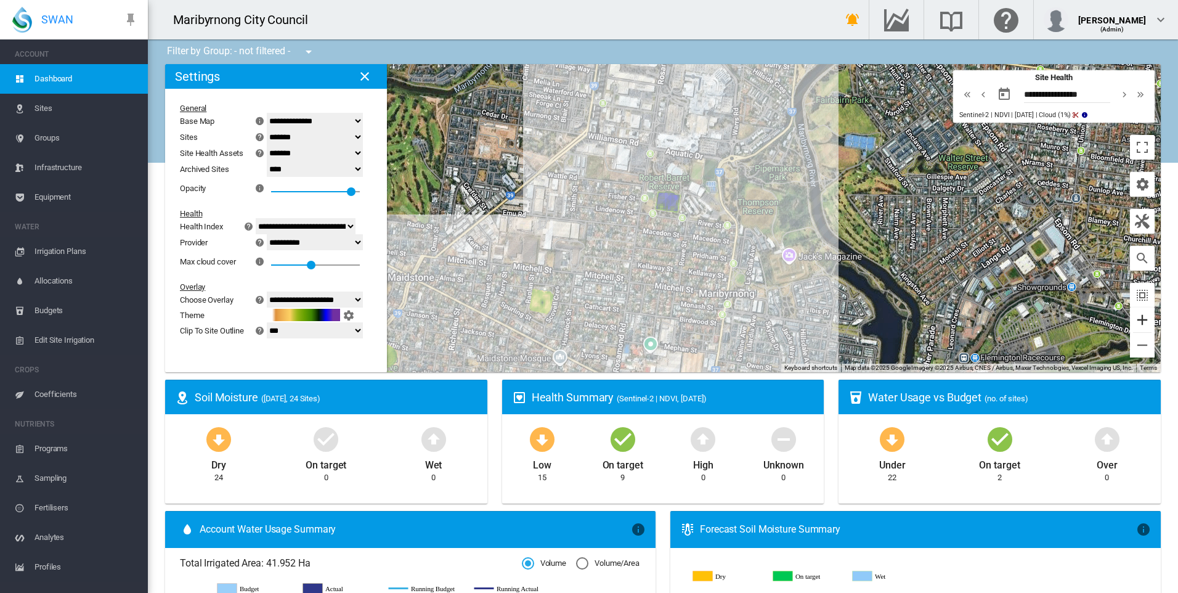
click at [1134, 327] on button "Zoom in" at bounding box center [1142, 320] width 25 height 25
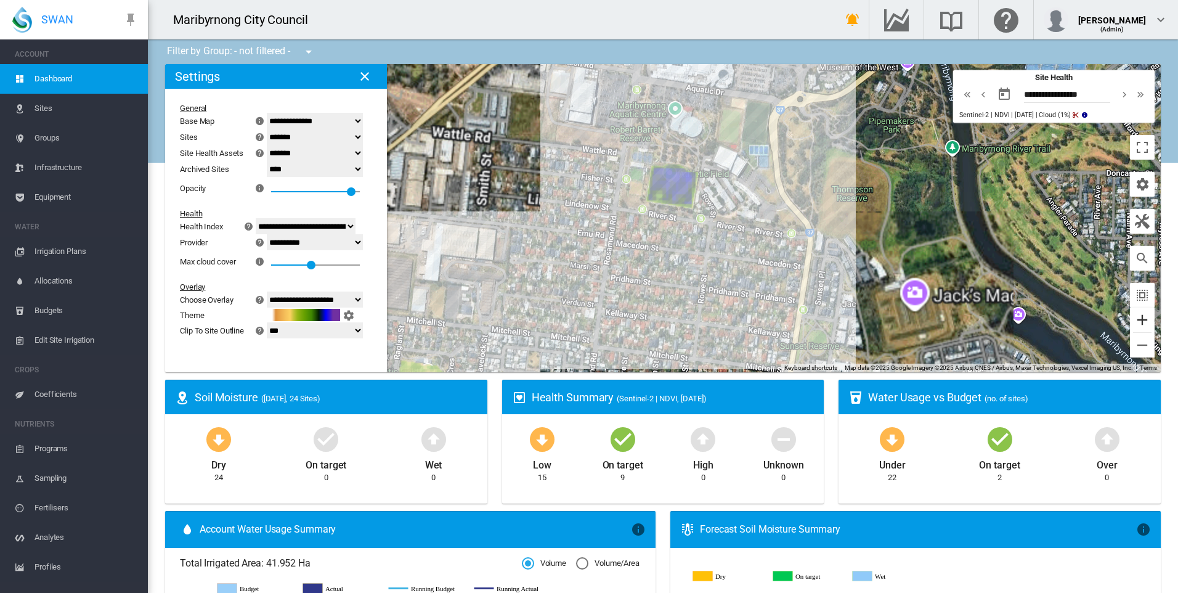
click at [1134, 327] on button "Zoom in" at bounding box center [1142, 320] width 25 height 25
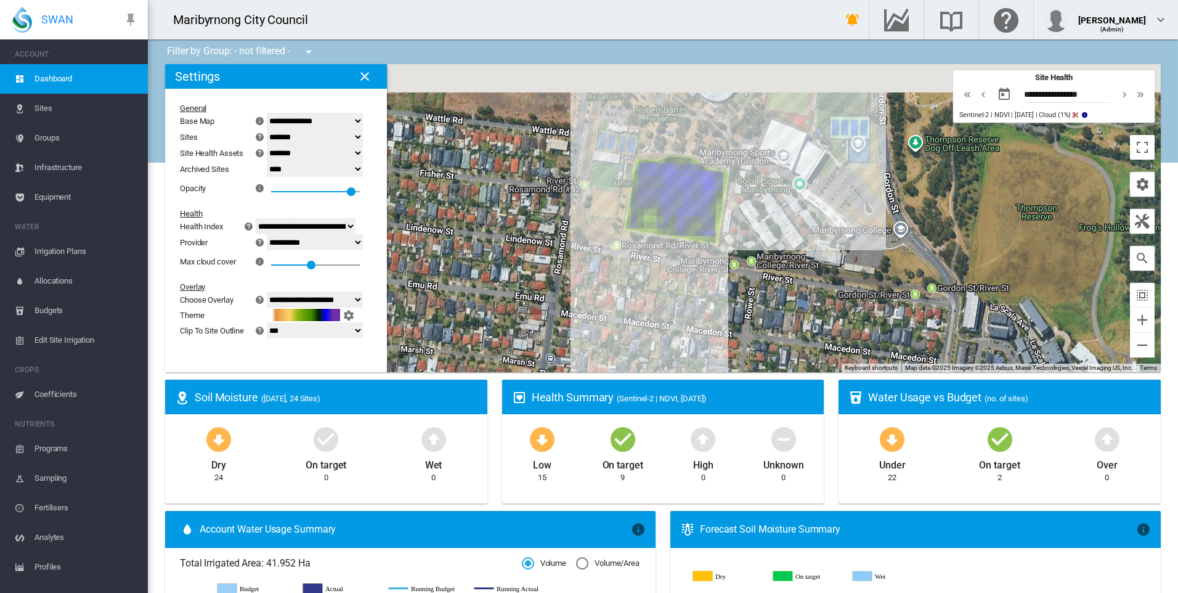
drag, startPoint x: 788, startPoint y: 243, endPoint x: 781, endPoint y: 308, distance: 65.1
click at [781, 308] on div at bounding box center [663, 218] width 996 height 308
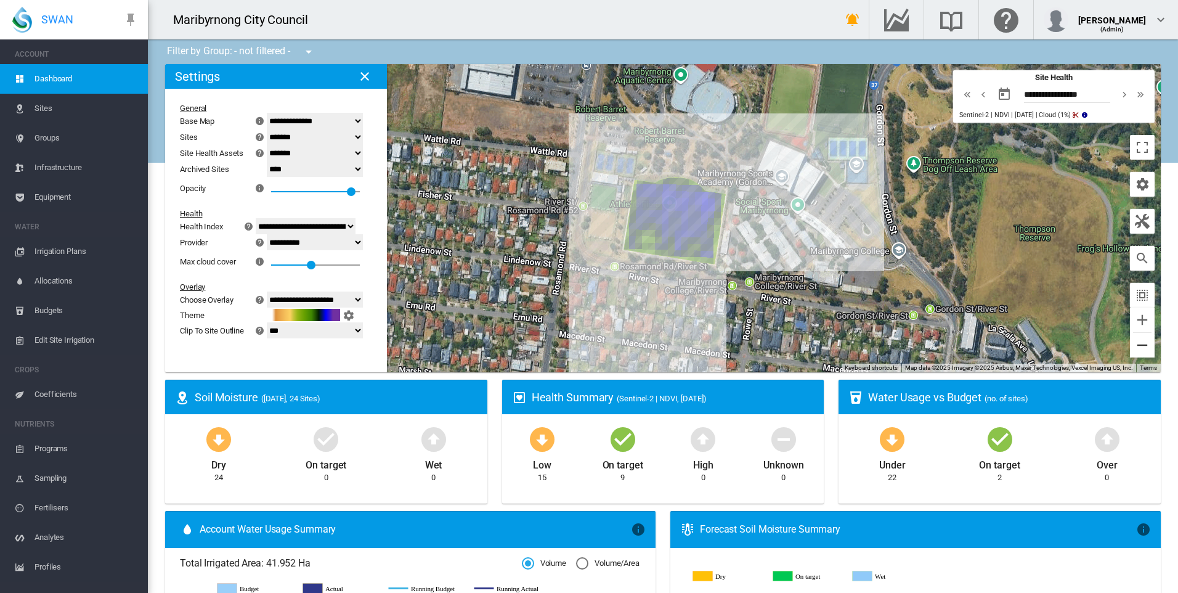
click at [1141, 348] on button "Zoom out" at bounding box center [1142, 345] width 25 height 25
